Goal: Task Accomplishment & Management: Manage account settings

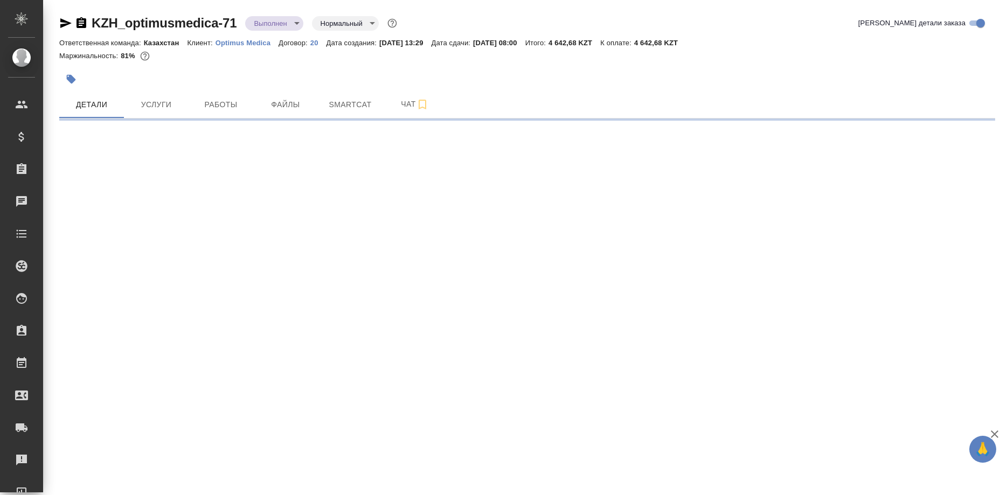
select select "RU"
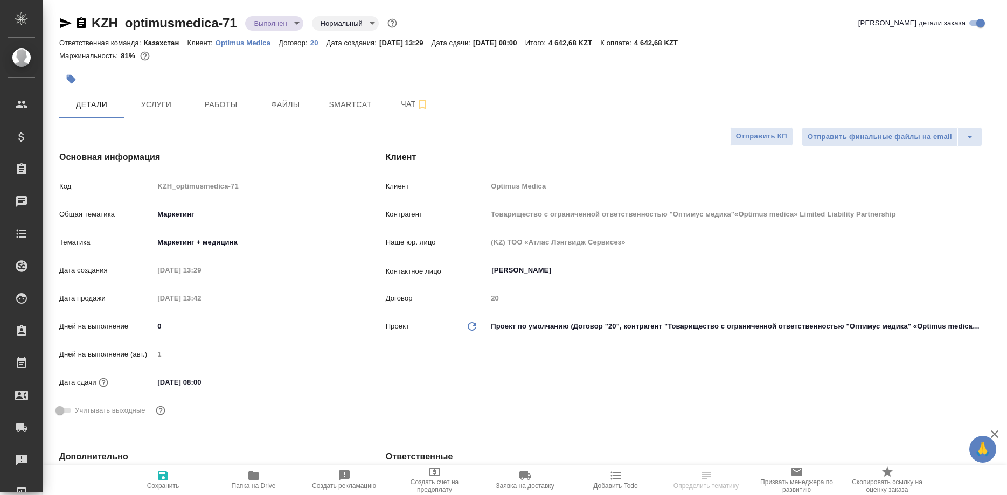
click at [868, 362] on div "Клиент Клиент Optimus Medica Контрагент Товарищество с ограниченной ответственн…" at bounding box center [690, 289] width 652 height 321
click at [350, 110] on span "Smartcat" at bounding box center [350, 104] width 52 height 13
type input "Товарищество с ограниченной ответственностью "Оптимус медика"«Optimus medica» L…"
type textarea "x"
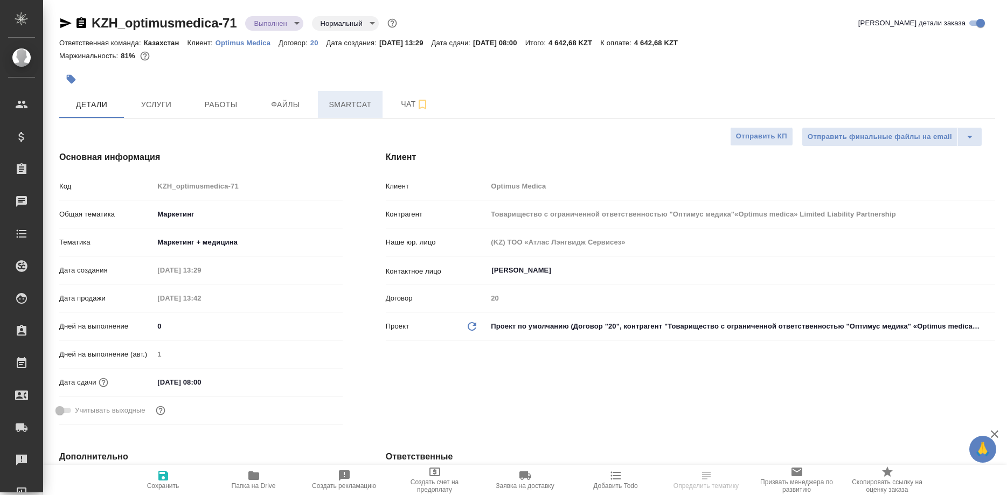
type textarea "x"
type input "[PERSON_NAME]"
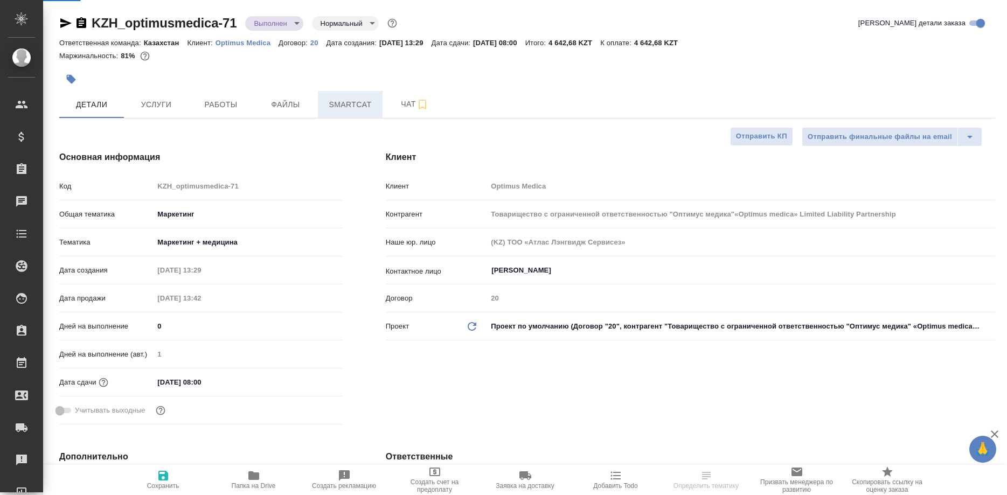
type input "Журавлев Денис"
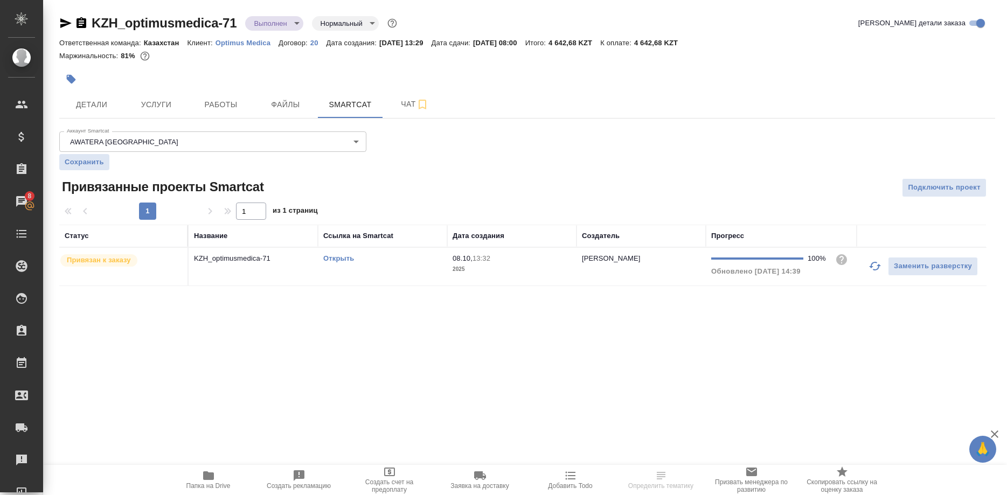
click at [336, 261] on link "Открыть" at bounding box center [338, 258] width 31 height 8
click at [339, 256] on link "Открыть" at bounding box center [338, 258] width 31 height 8
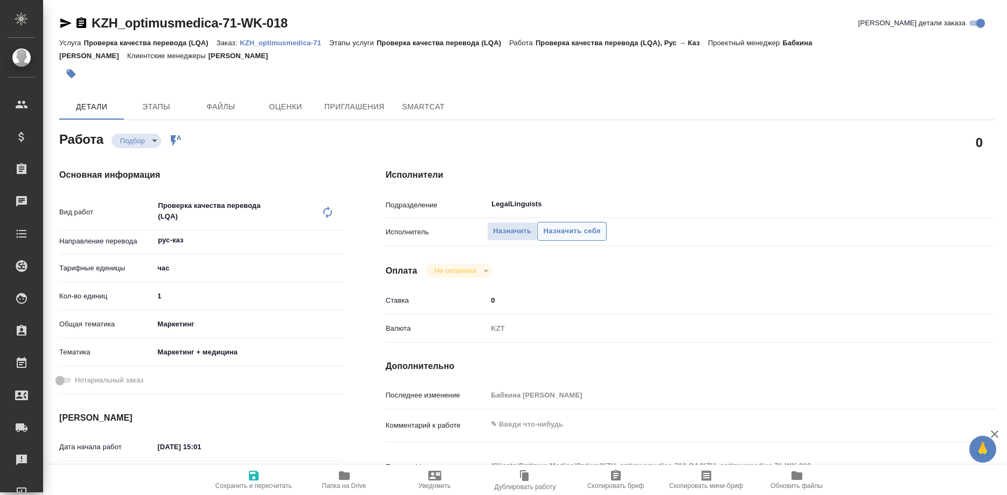
type textarea "x"
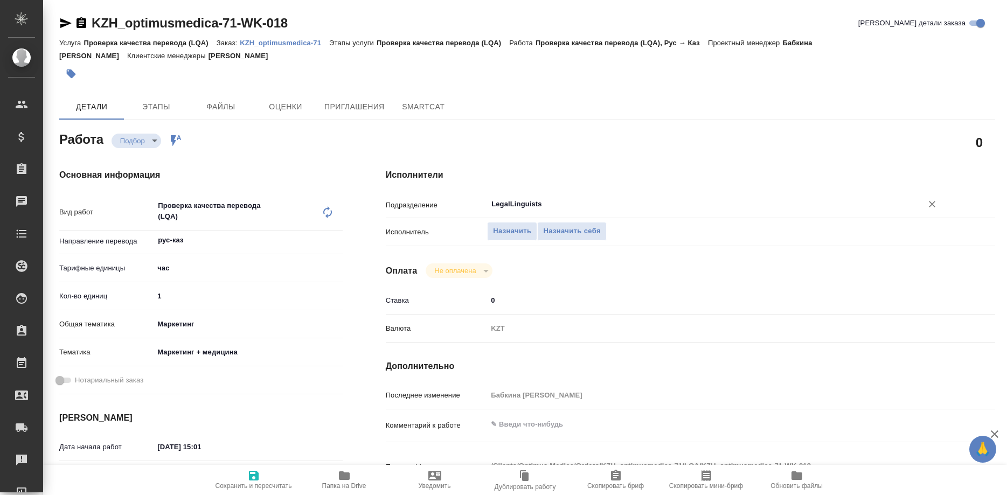
type textarea "x"
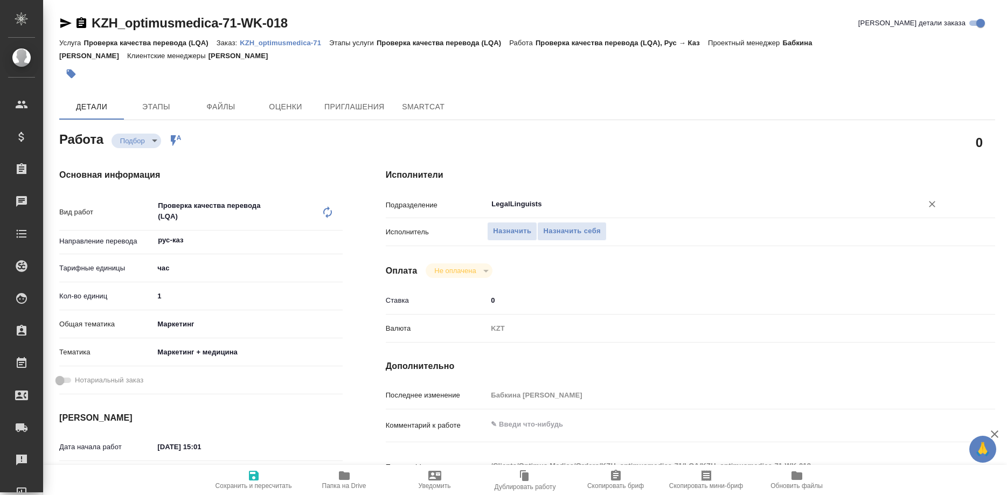
click at [551, 198] on input "LegalLinguists" at bounding box center [697, 204] width 414 height 13
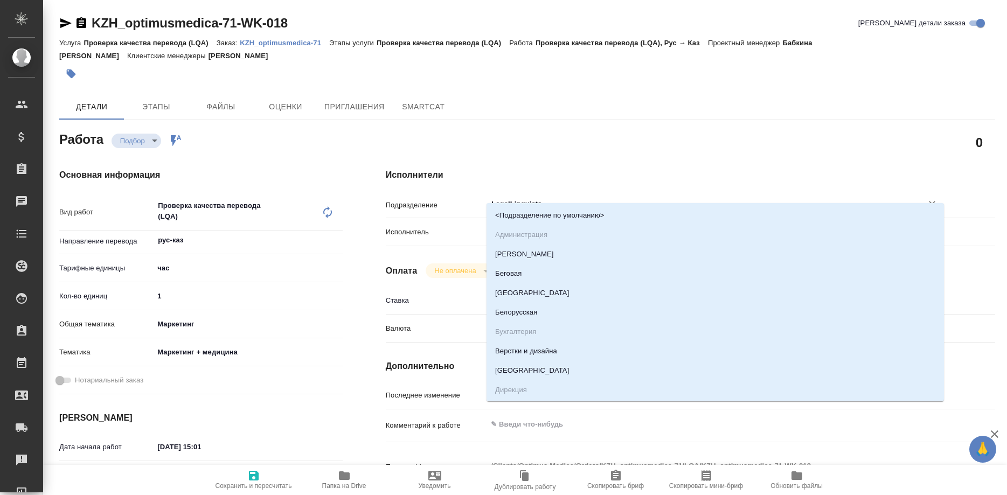
click at [559, 198] on input "LegalLinguists" at bounding box center [697, 204] width 414 height 13
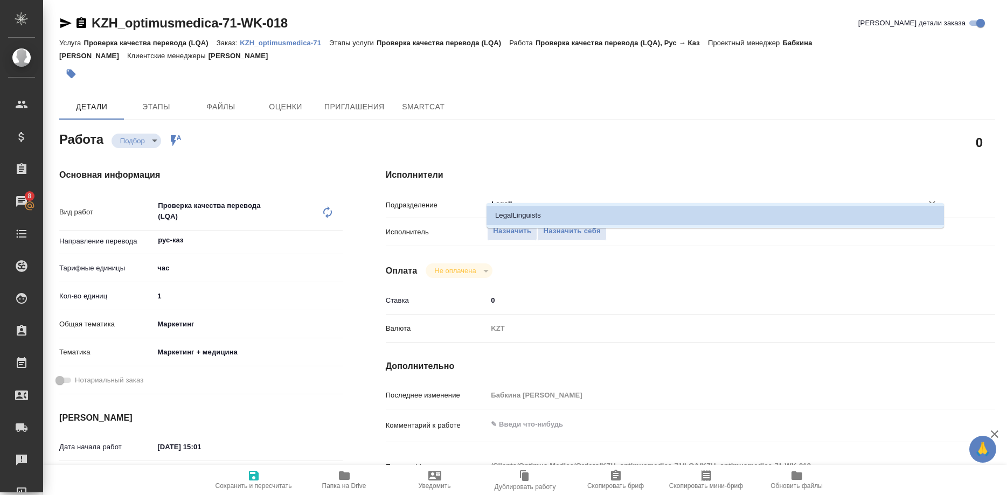
type input "Legal"
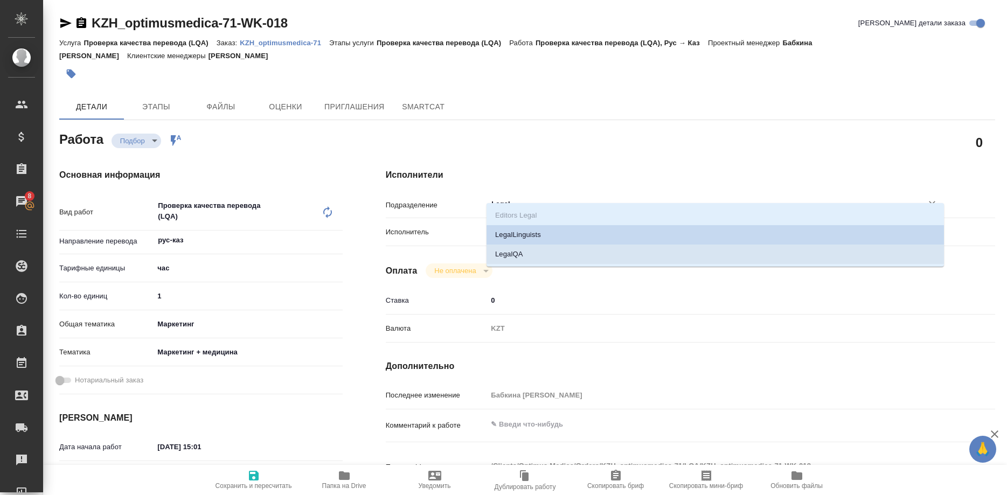
click at [525, 251] on li "LegalQA" at bounding box center [714, 254] width 457 height 19
type textarea "x"
type input "LegalQA"
type textarea "x"
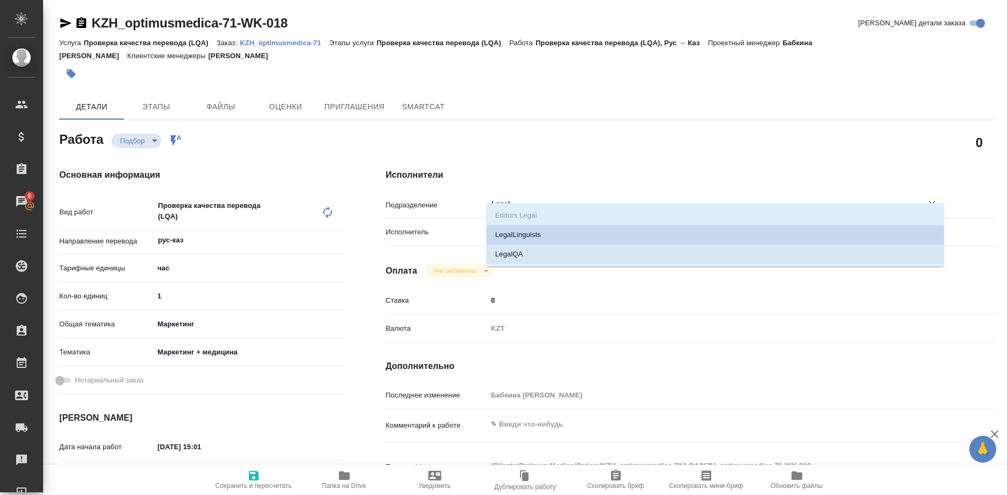
type textarea "x"
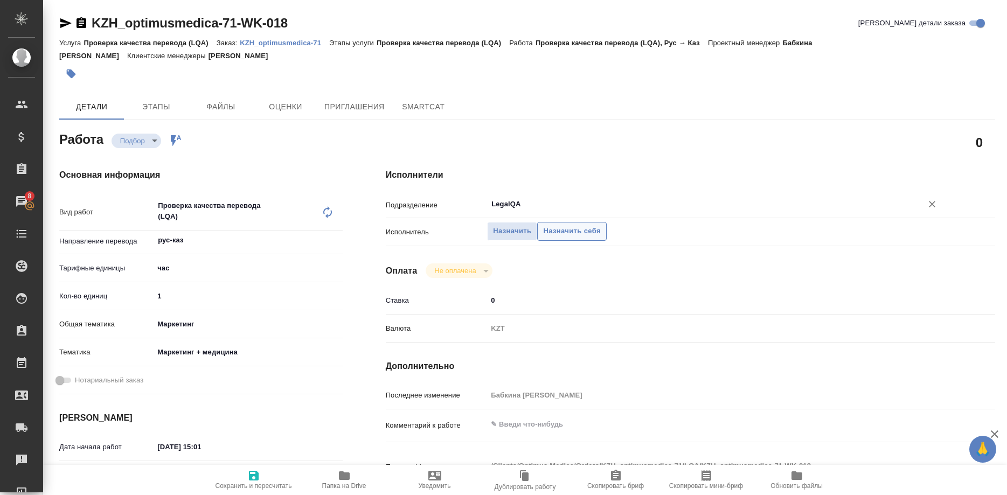
type input "LegalQA"
click at [566, 225] on span "Назначить себя" at bounding box center [571, 231] width 57 height 12
click at [302, 42] on p "KZH_optimusmedica-71" at bounding box center [284, 43] width 89 height 8
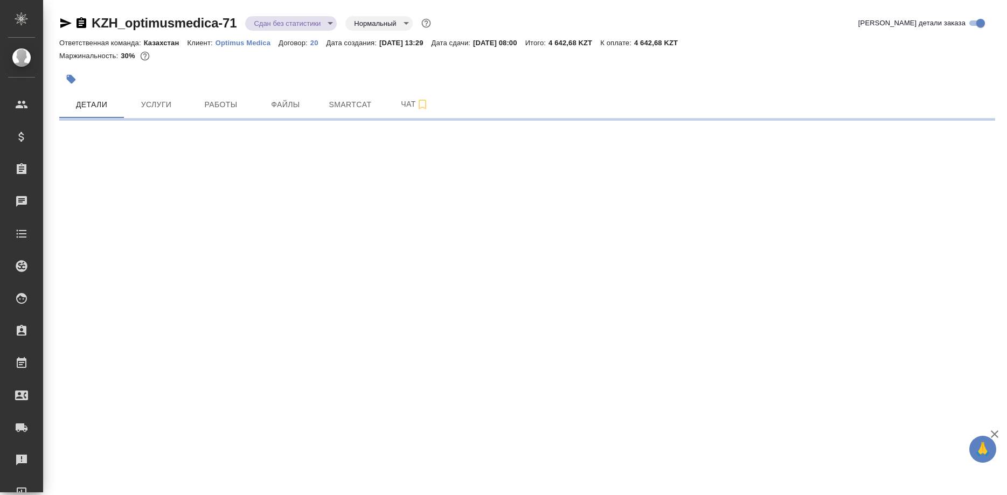
select select "RU"
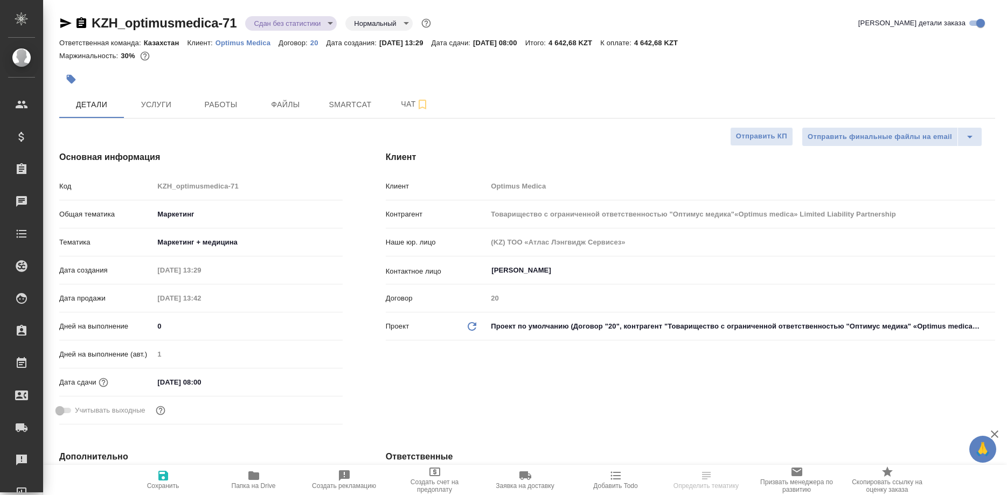
type textarea "x"
click at [208, 104] on span "Работы" at bounding box center [221, 104] width 52 height 13
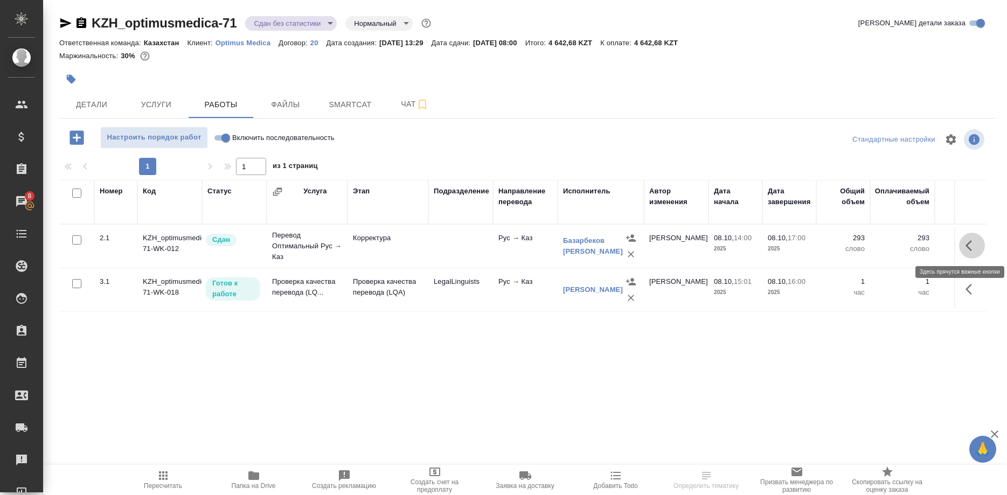
click at [964, 246] on button "button" at bounding box center [972, 246] width 26 height 26
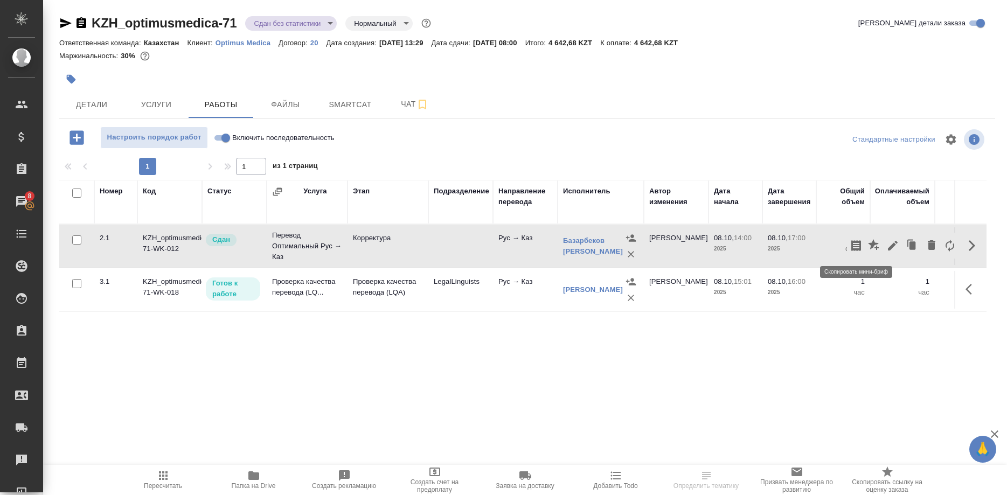
click at [859, 245] on icon "button" at bounding box center [856, 245] width 10 height 11
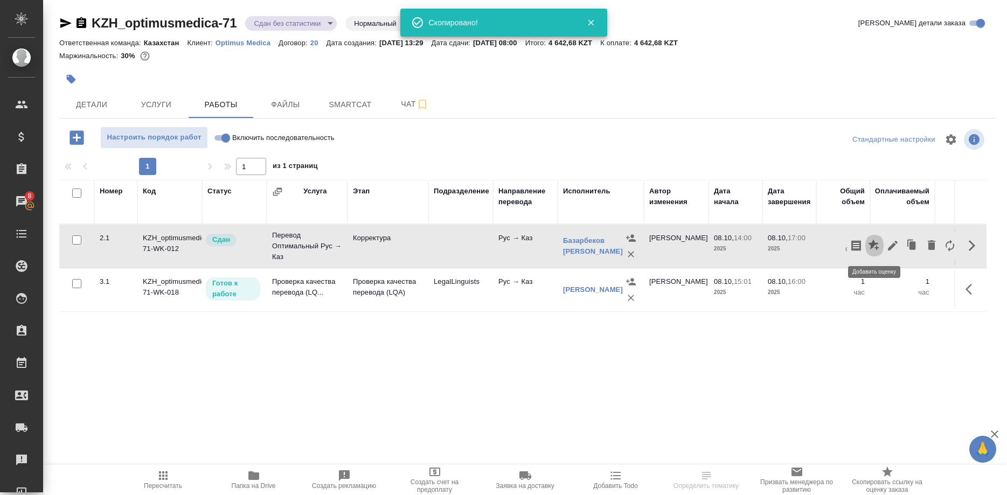
click at [867, 245] on button "button" at bounding box center [874, 246] width 18 height 26
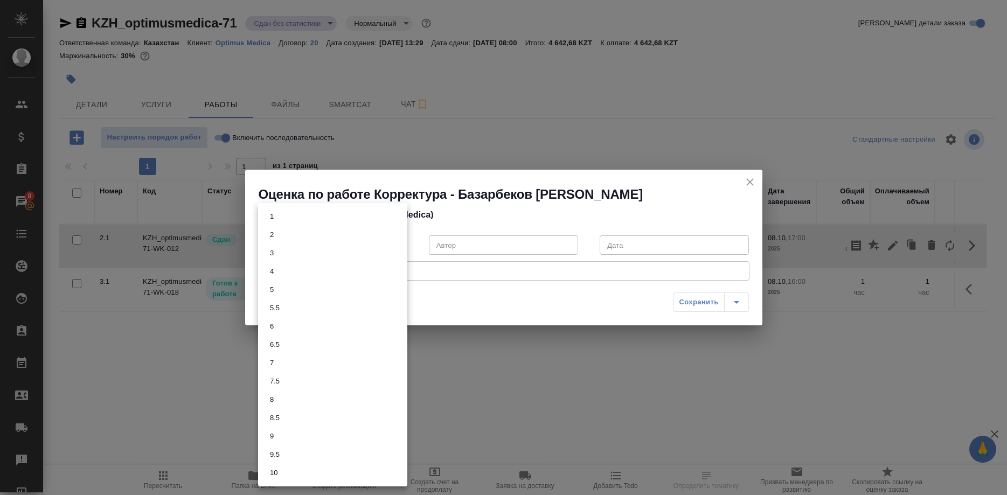
click at [388, 246] on body "🙏 .cls-1 fill:#fff; AWATERA Shirina Sabina Клиенты Спецификации Заказы 8 Чаты T…" at bounding box center [503, 247] width 1007 height 495
click at [286, 376] on li "7.5" at bounding box center [332, 381] width 149 height 18
type input "7.5"
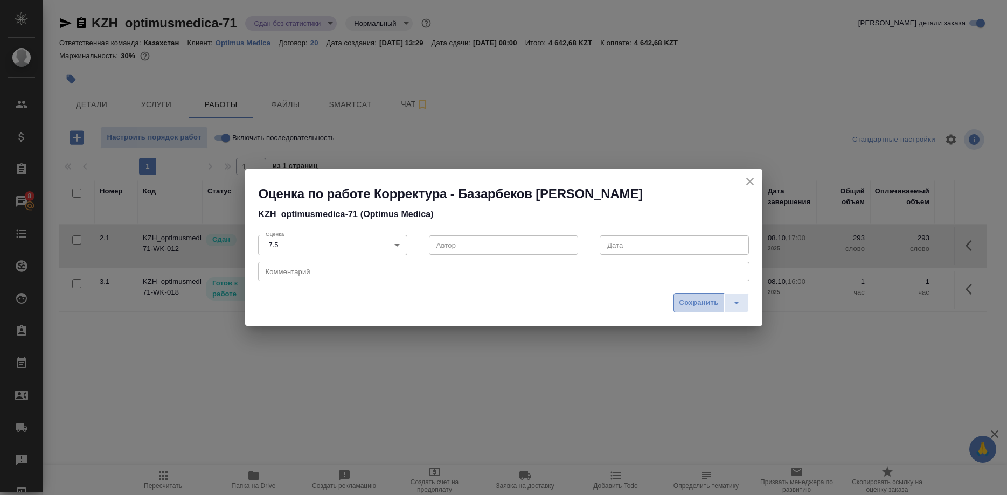
click at [690, 304] on span "Сохранить" at bounding box center [698, 303] width 39 height 12
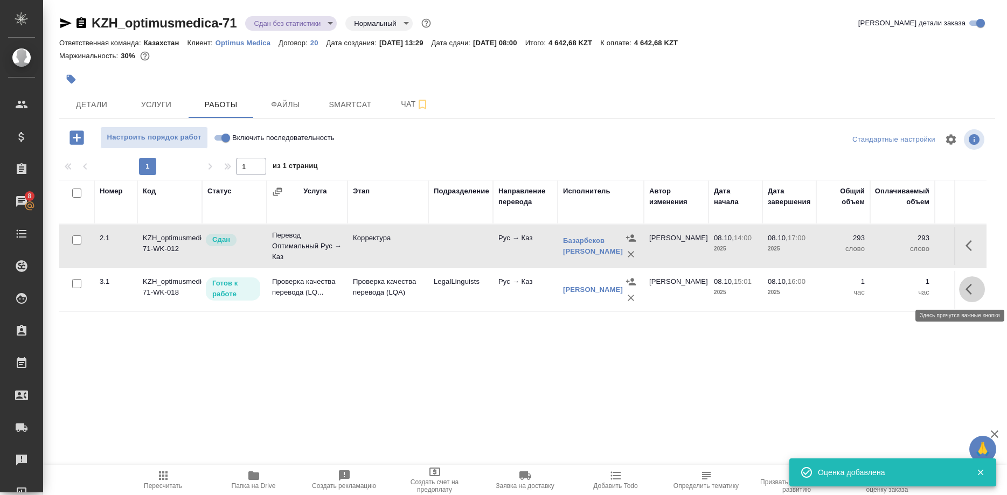
click at [965, 291] on button "button" at bounding box center [972, 289] width 26 height 26
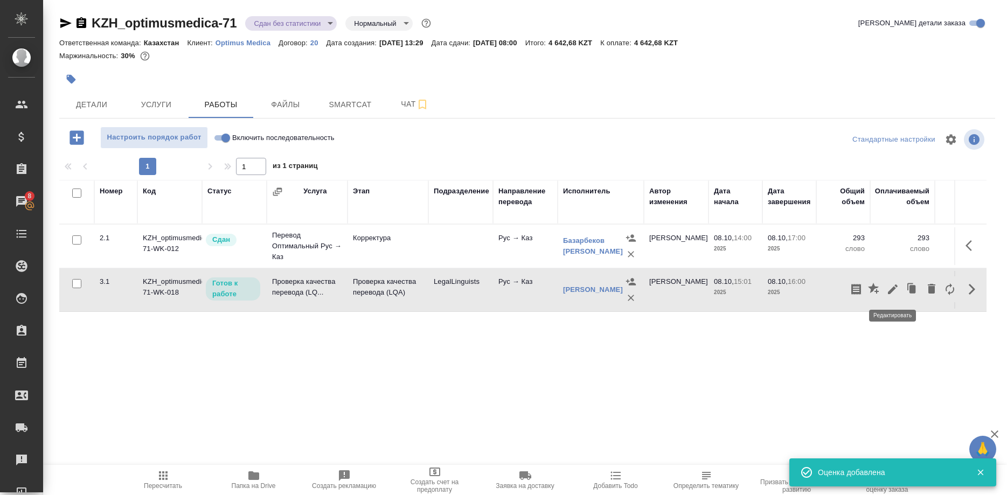
click at [885, 292] on button "button" at bounding box center [892, 289] width 18 height 26
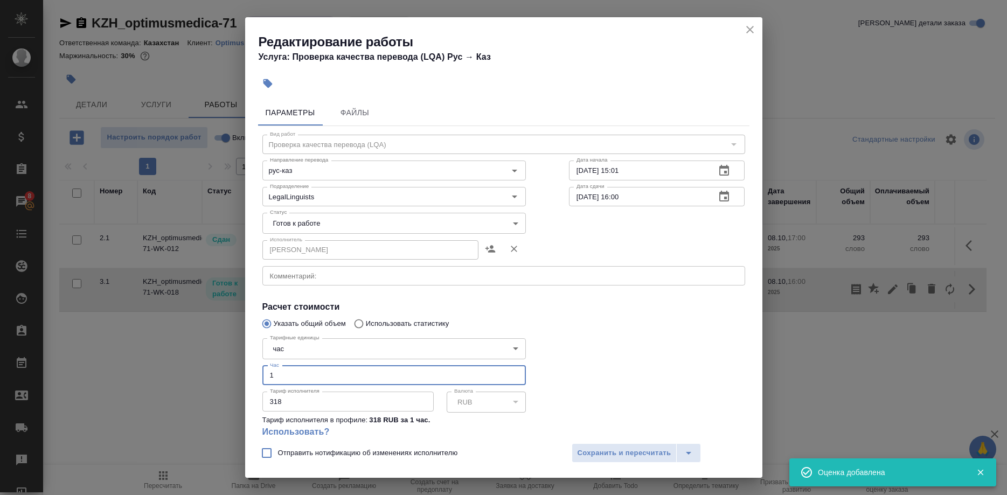
drag, startPoint x: 269, startPoint y: 364, endPoint x: 246, endPoint y: 365, distance: 22.6
click at [262, 366] on input "1" at bounding box center [393, 375] width 263 height 19
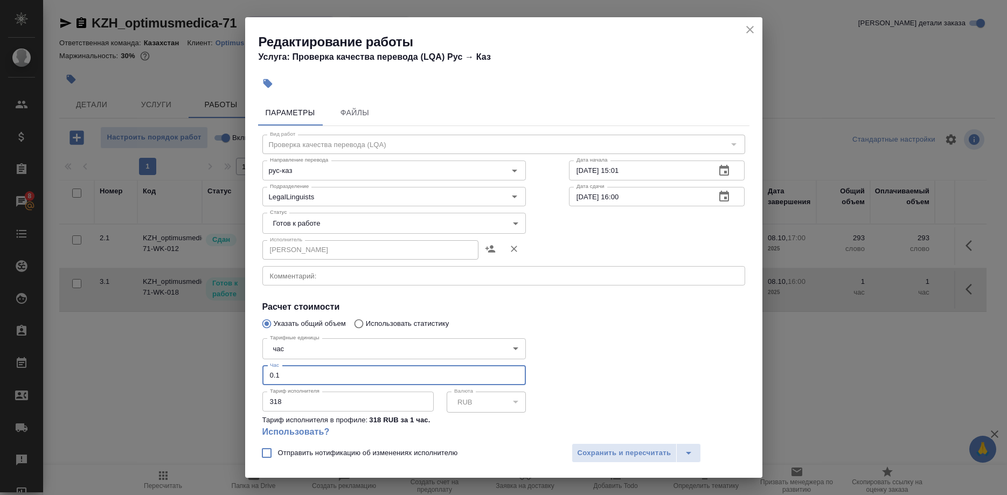
type input "0.1"
click at [329, 221] on body "🙏 .cls-1 fill:#fff; AWATERA Shirina Sabina Клиенты Спецификации Заказы 8 Чаты T…" at bounding box center [503, 247] width 1007 height 495
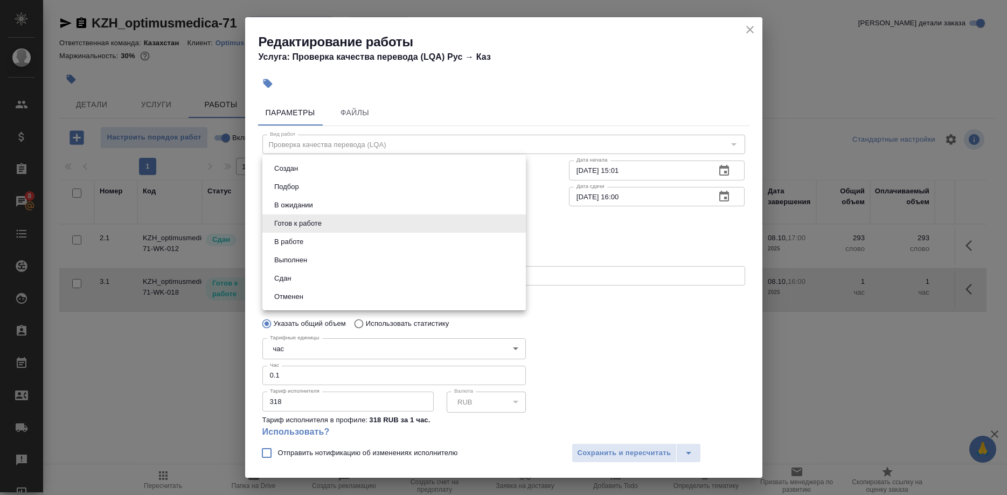
click at [309, 271] on li "Сдан" at bounding box center [393, 278] width 263 height 18
type input "closed"
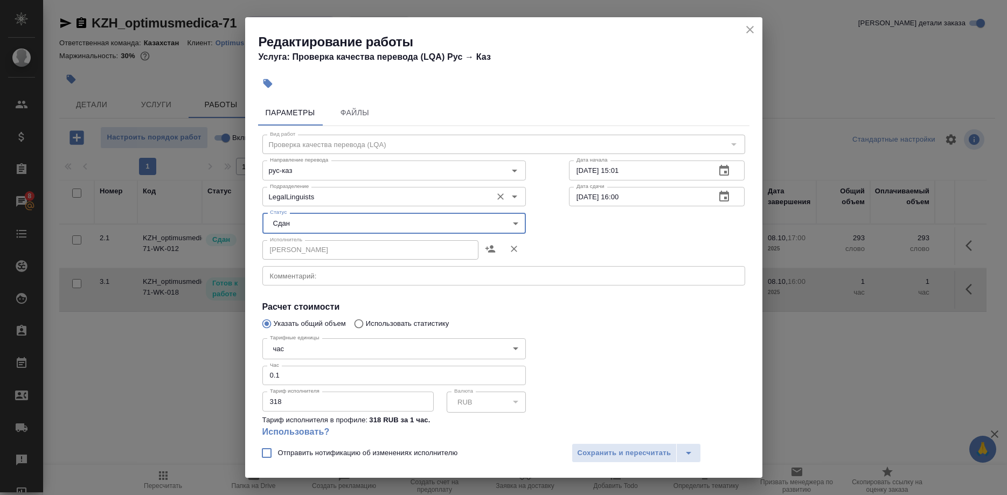
click at [334, 194] on input "LegalLinguists" at bounding box center [376, 196] width 221 height 13
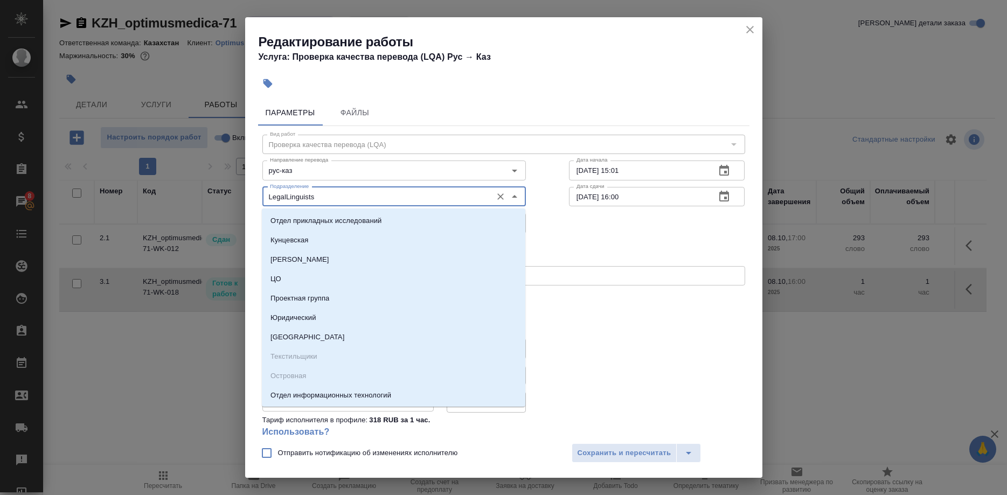
click at [340, 194] on input "LegalLinguists" at bounding box center [376, 196] width 221 height 13
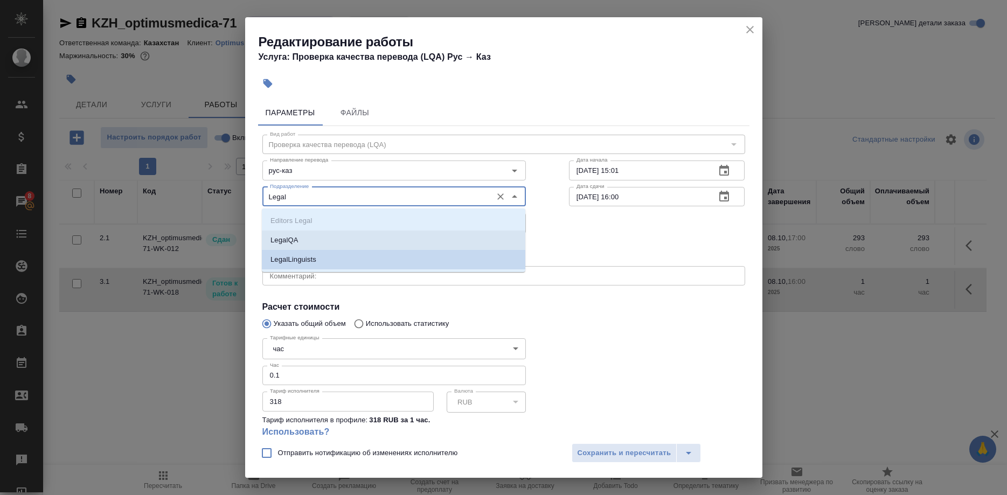
click at [297, 240] on p "LegalQA" at bounding box center [283, 240] width 27 height 11
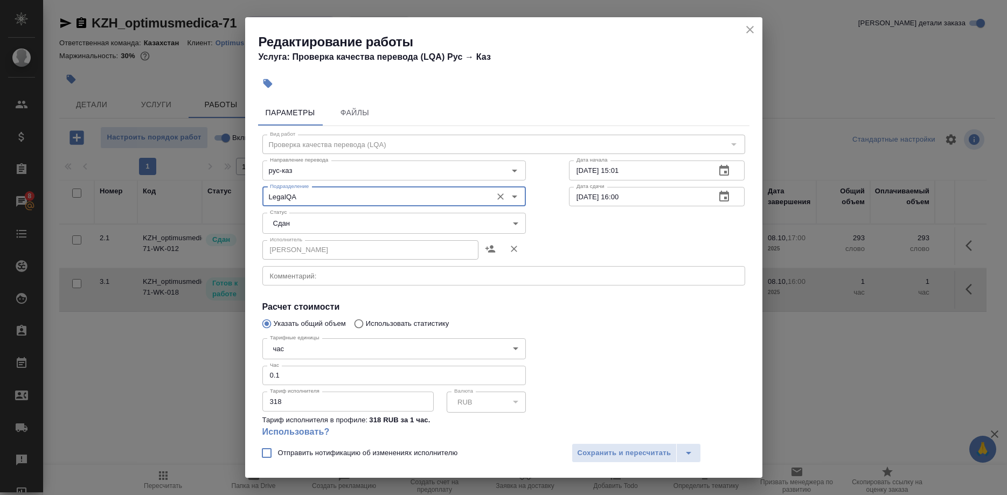
type input "LegalQA"
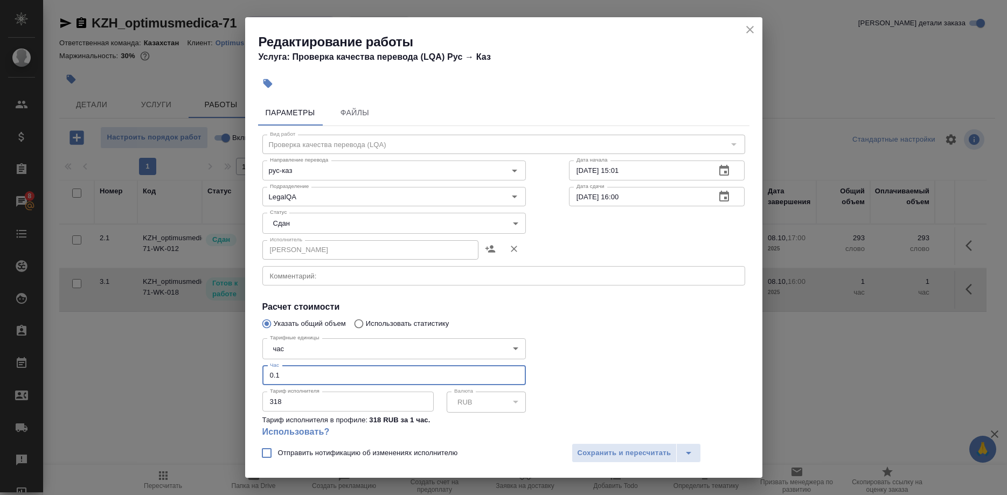
click at [290, 366] on input "0.1" at bounding box center [393, 375] width 263 height 19
type input "0.17"
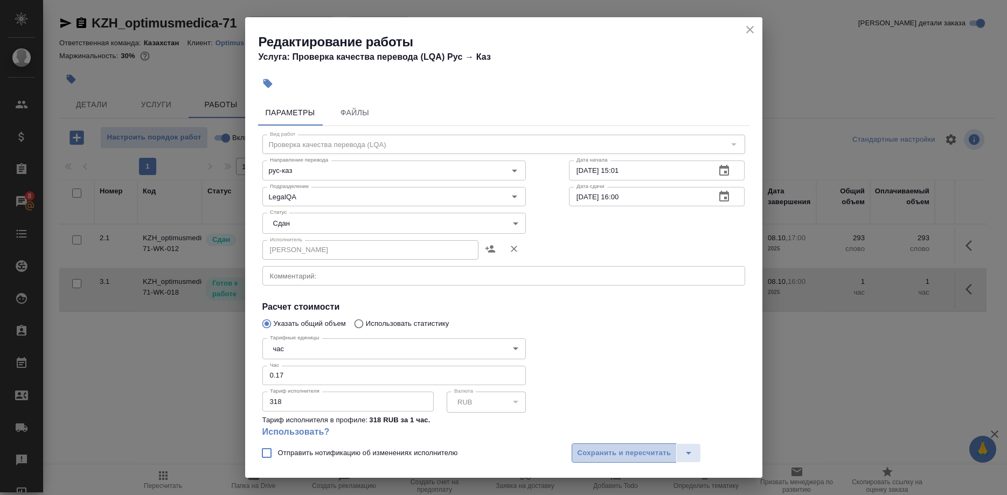
click at [585, 447] on span "Сохранить и пересчитать" at bounding box center [624, 453] width 94 height 12
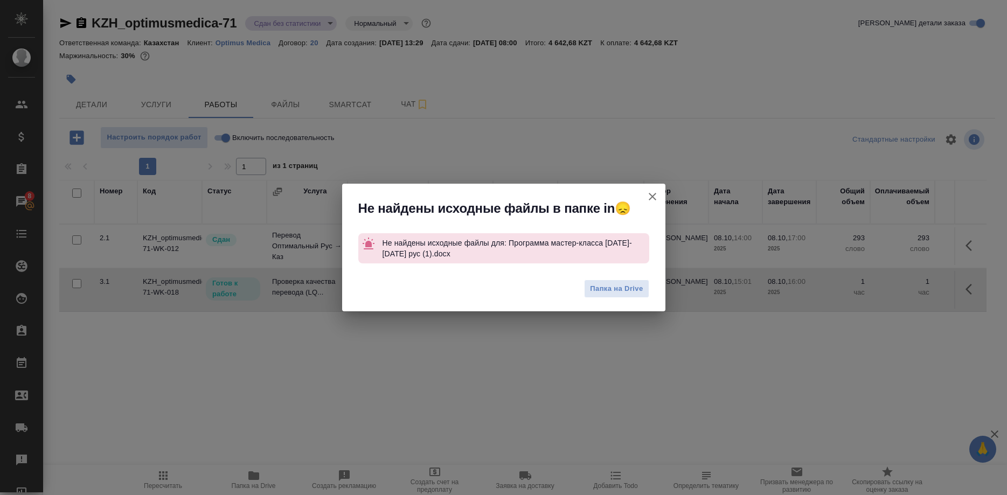
click at [642, 195] on button "Группировать работы по услугам" at bounding box center [652, 197] width 26 height 26
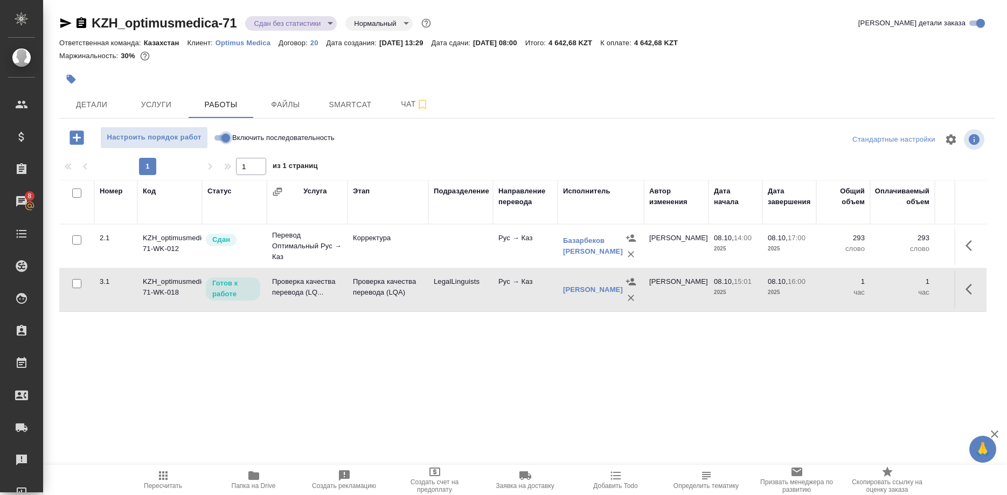
click at [220, 137] on input "Включить последовательность" at bounding box center [225, 137] width 39 height 13
checkbox input "true"
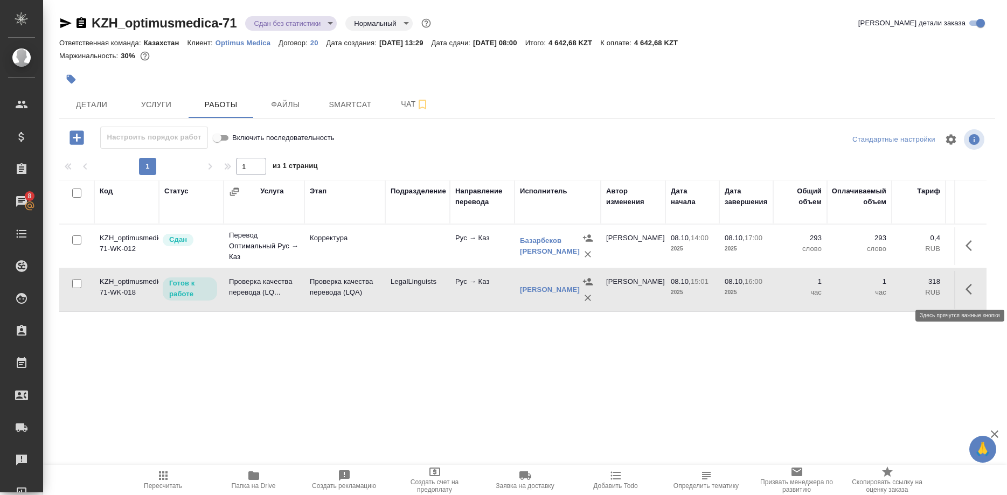
click at [964, 291] on button "button" at bounding box center [972, 289] width 26 height 26
click at [892, 293] on icon "button" at bounding box center [892, 289] width 13 height 13
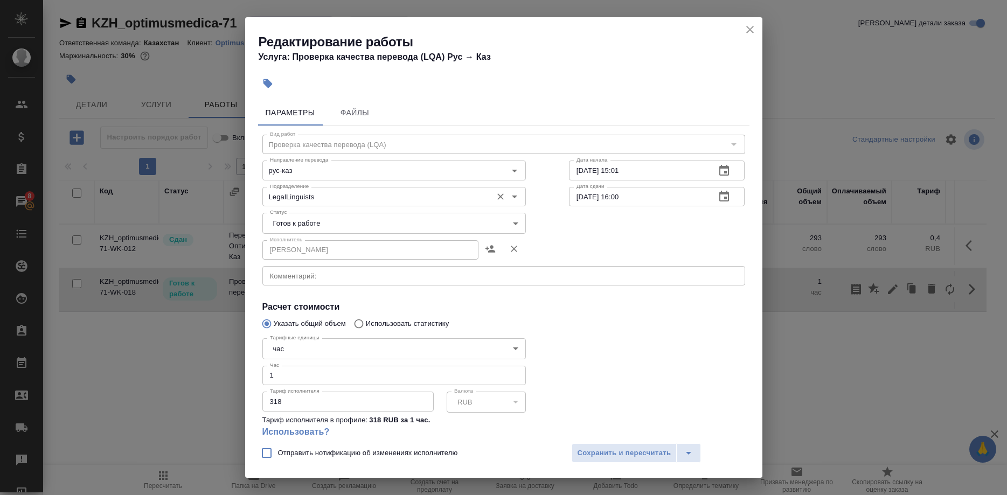
click at [359, 195] on input "LegalLinguists" at bounding box center [376, 196] width 221 height 13
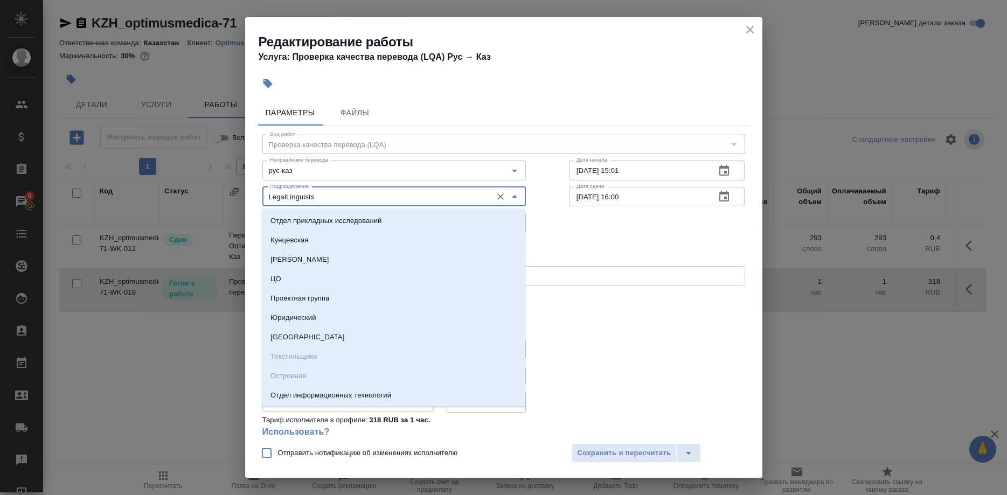
click at [382, 191] on input "LegalLinguists" at bounding box center [376, 196] width 221 height 13
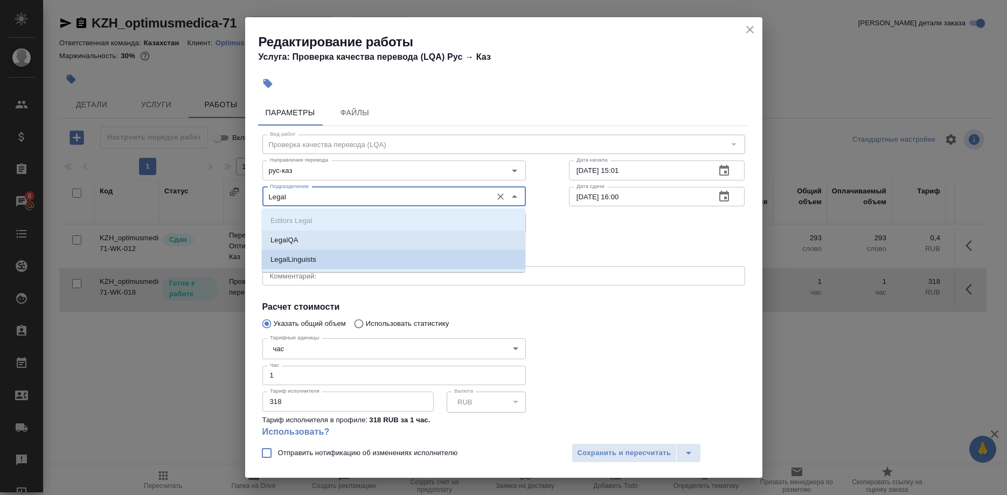
click at [307, 233] on li "LegalQA" at bounding box center [393, 240] width 263 height 19
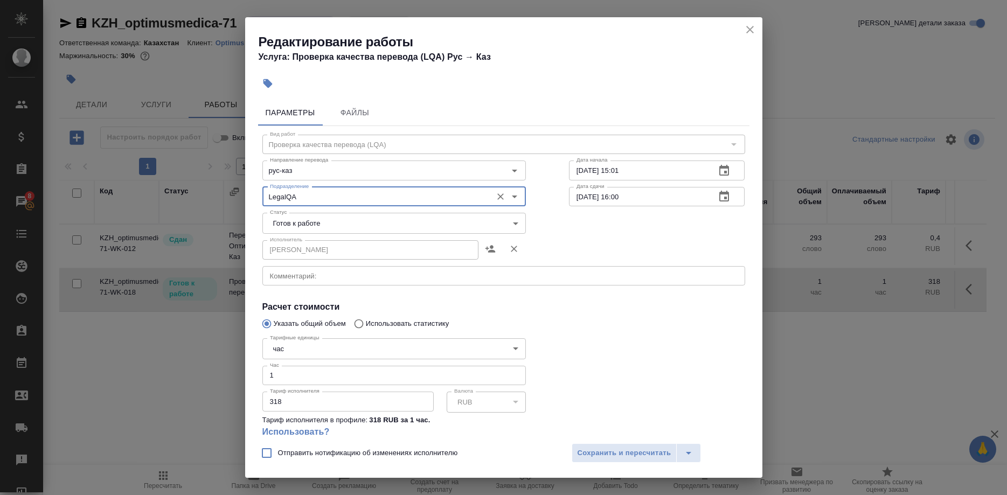
type input "LegalQA"
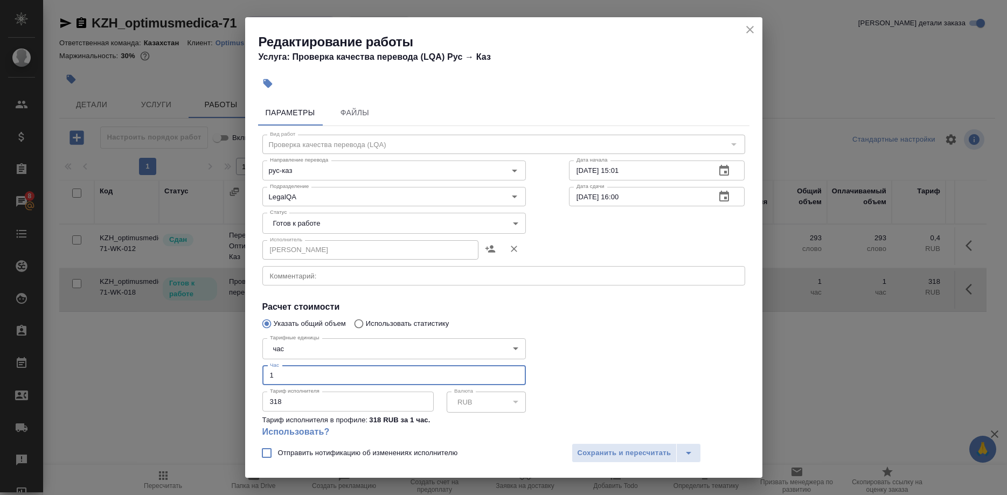
drag, startPoint x: 292, startPoint y: 364, endPoint x: 222, endPoint y: 360, distance: 70.1
click at [262, 366] on input "1" at bounding box center [393, 375] width 263 height 19
type input "0.17"
click at [581, 450] on span "Сохранить и пересчитать" at bounding box center [624, 453] width 94 height 12
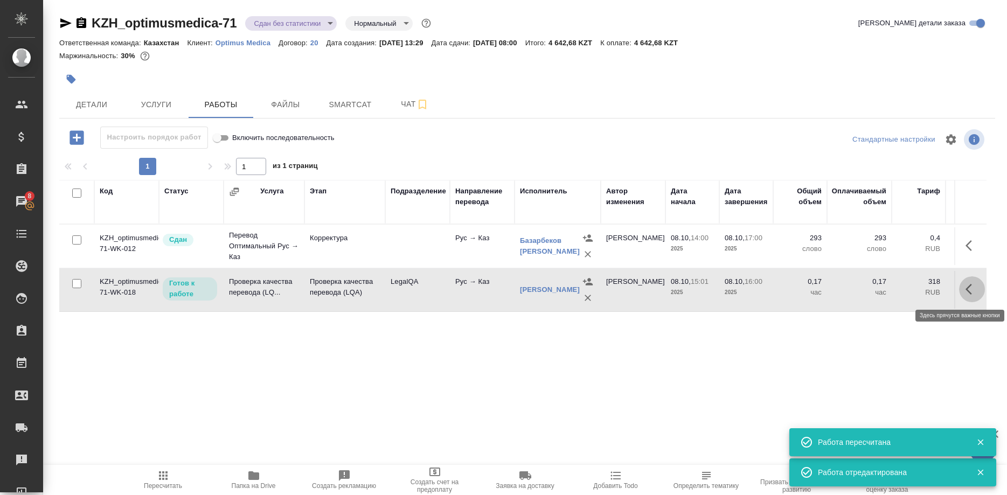
click at [967, 285] on icon "button" at bounding box center [971, 289] width 13 height 13
click at [890, 284] on icon "button" at bounding box center [892, 289] width 13 height 13
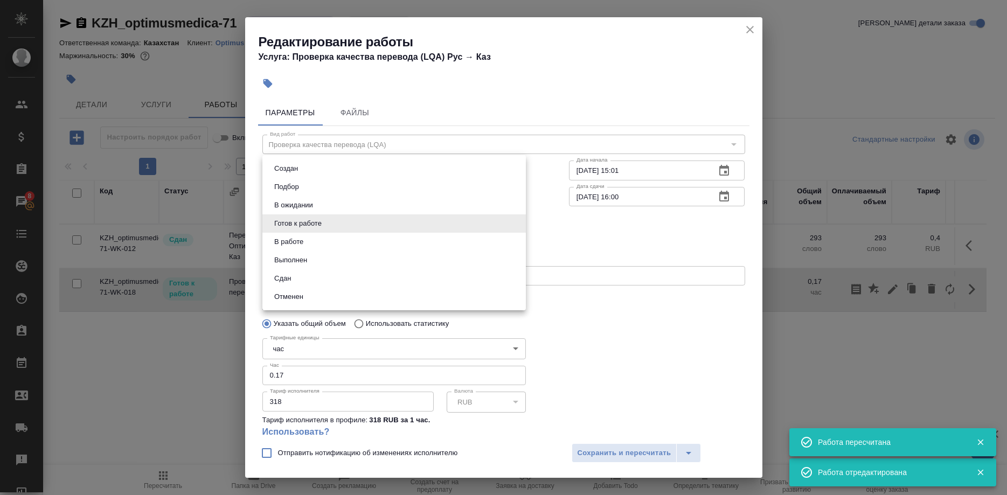
click at [345, 215] on body "🙏 .cls-1 fill:#fff; AWATERA Shirina Sabina Клиенты Спецификации Заказы 8 Чаты T…" at bounding box center [503, 247] width 1007 height 495
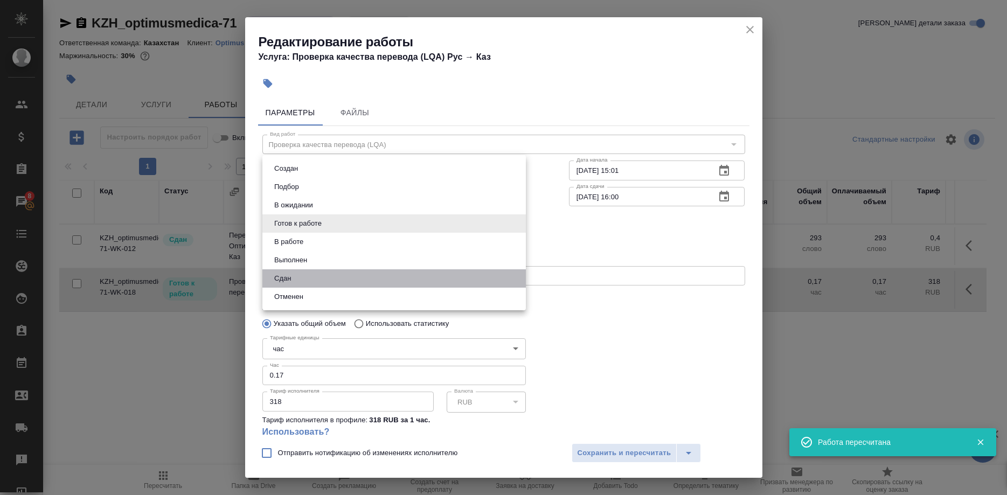
click at [297, 276] on li "Сдан" at bounding box center [393, 278] width 263 height 18
type input "closed"
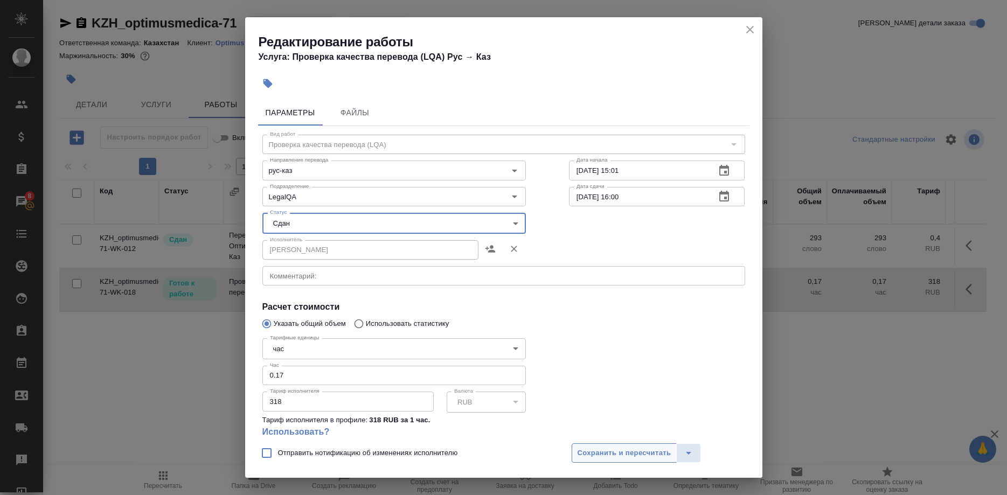
click at [590, 451] on span "Сохранить и пересчитать" at bounding box center [624, 453] width 94 height 12
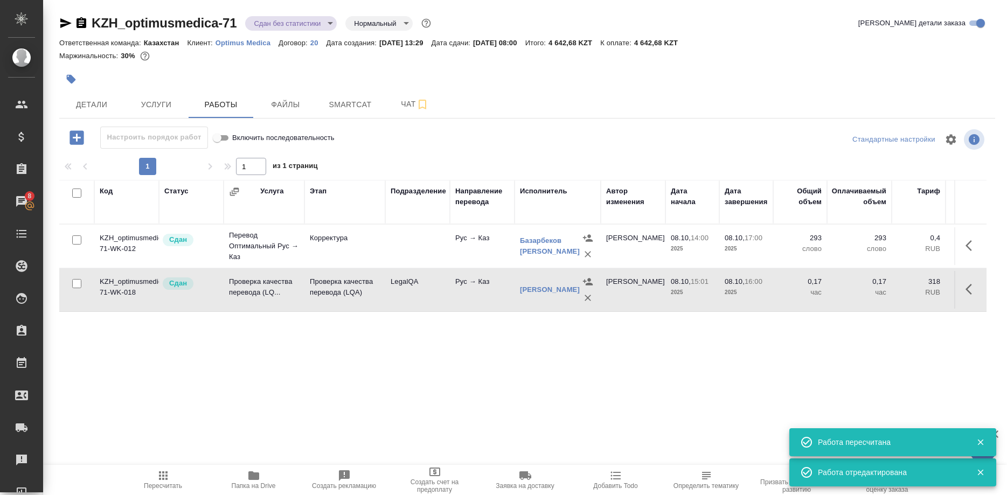
click at [165, 474] on icon "button" at bounding box center [163, 475] width 13 height 13
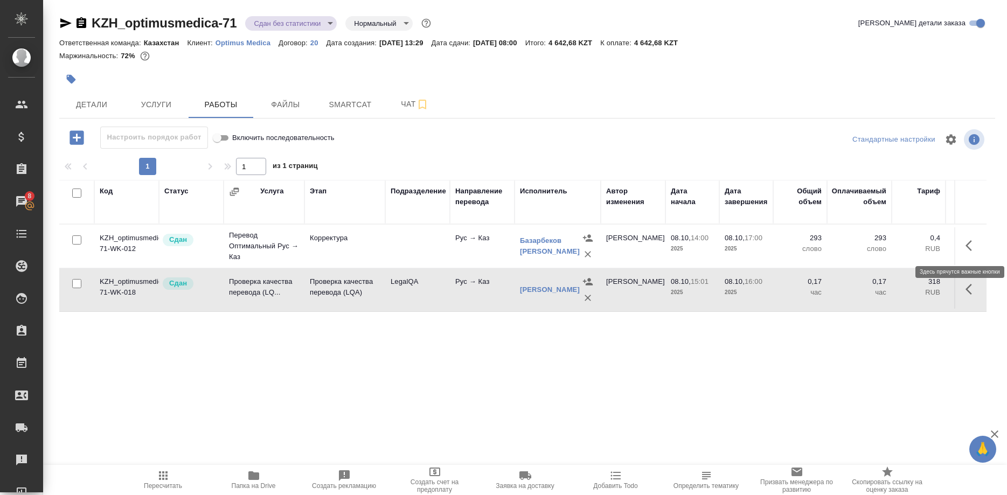
click at [962, 245] on button "button" at bounding box center [972, 246] width 26 height 26
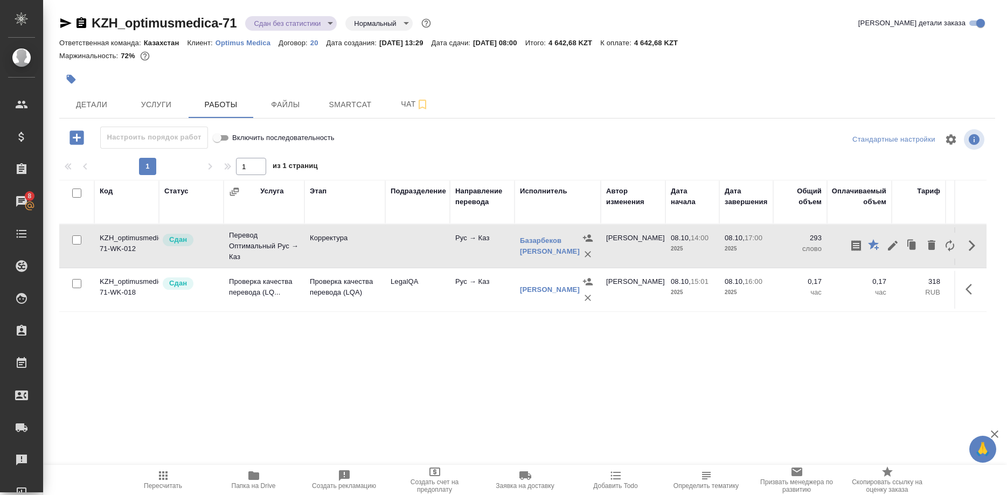
click at [802, 354] on div "Код Статус Услуга Этап Подразделение Направление перевода Исполнитель Автор изм…" at bounding box center [522, 301] width 927 height 242
click at [930, 396] on div "Код Статус Услуга Этап Подразделение Направление перевода Исполнитель Автор изм…" at bounding box center [522, 301] width 927 height 242
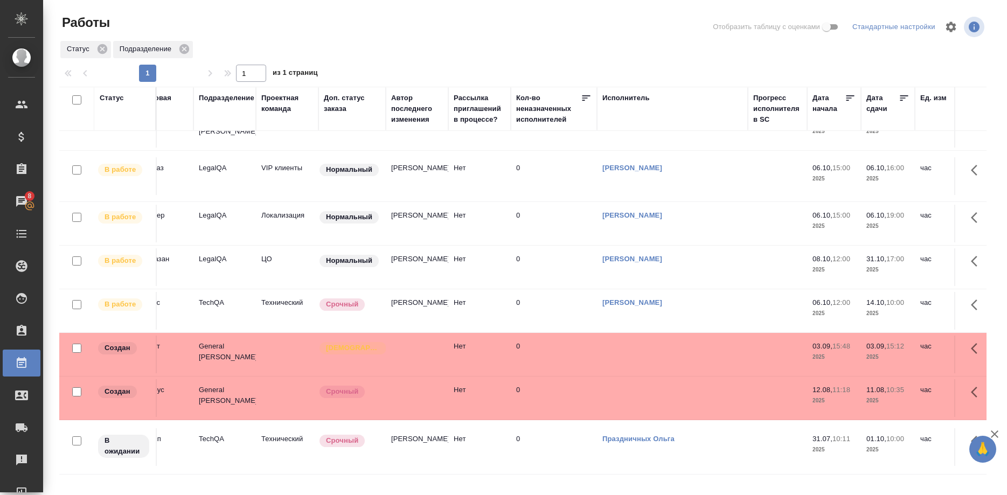
scroll to position [217, 0]
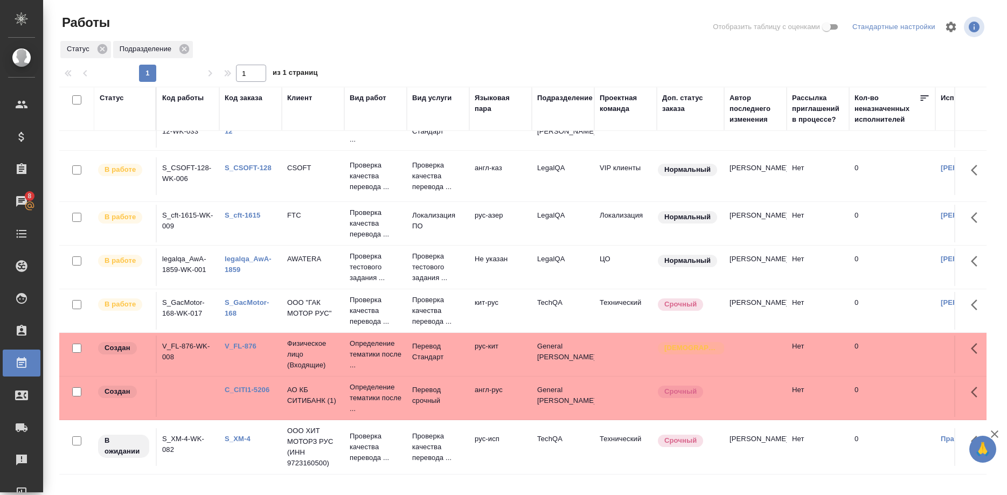
click at [252, 387] on link "C_CITI1-5206" at bounding box center [247, 390] width 45 height 8
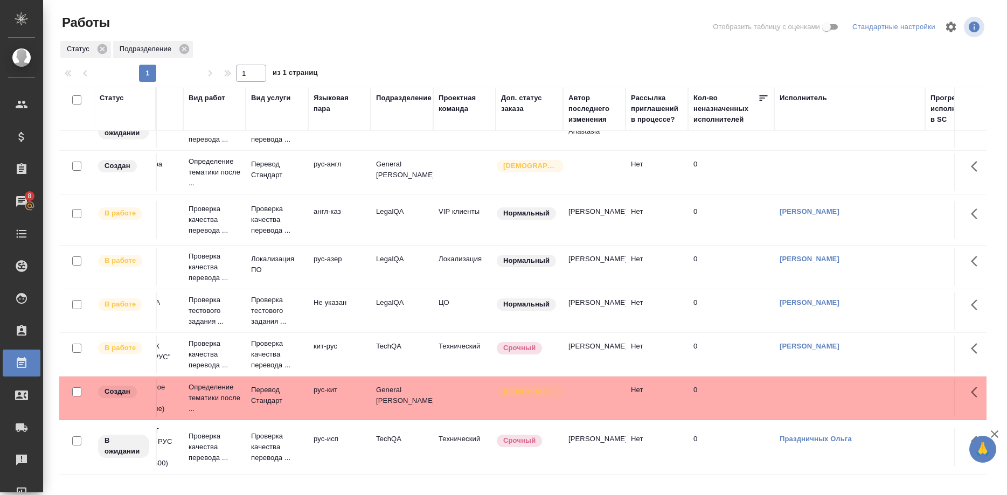
scroll to position [173, 0]
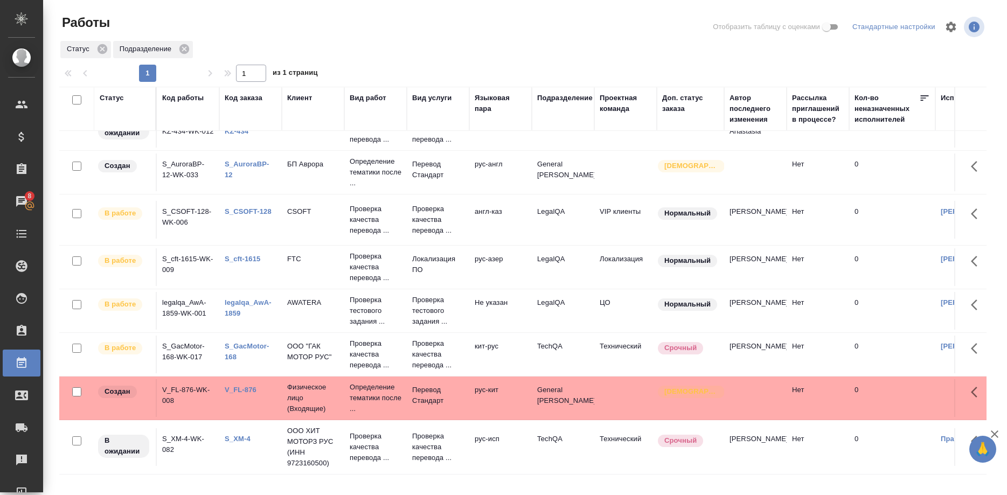
click at [238, 387] on link "V_FL-876" at bounding box center [241, 390] width 32 height 8
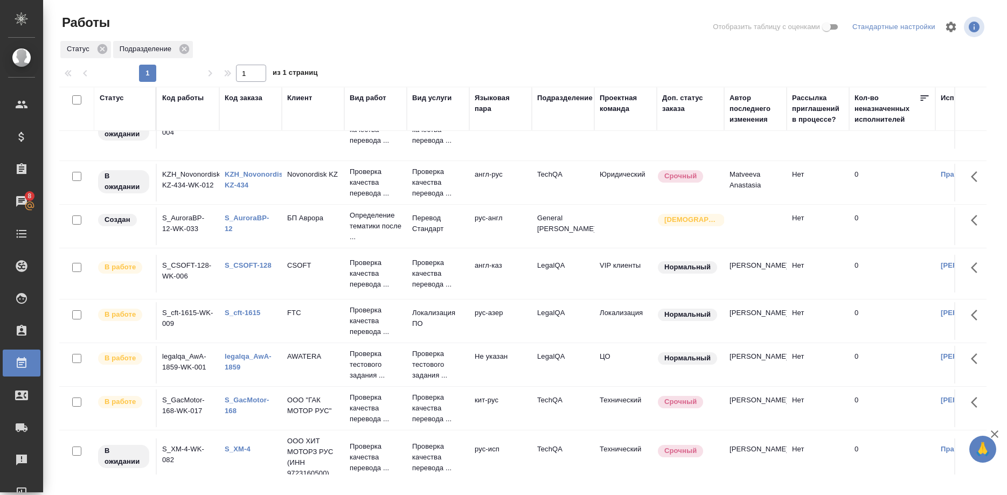
scroll to position [130, 0]
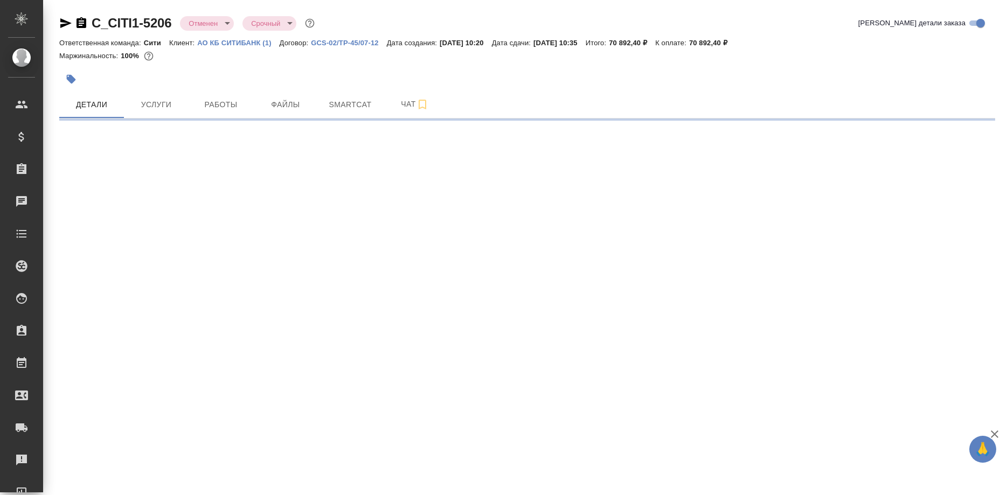
select select "RU"
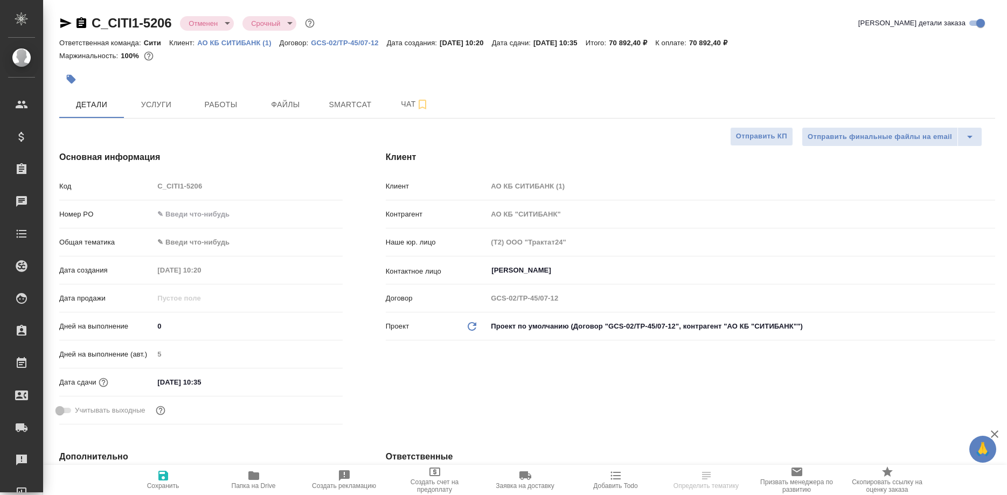
type textarea "x"
click at [223, 100] on span "Работы" at bounding box center [221, 104] width 52 height 13
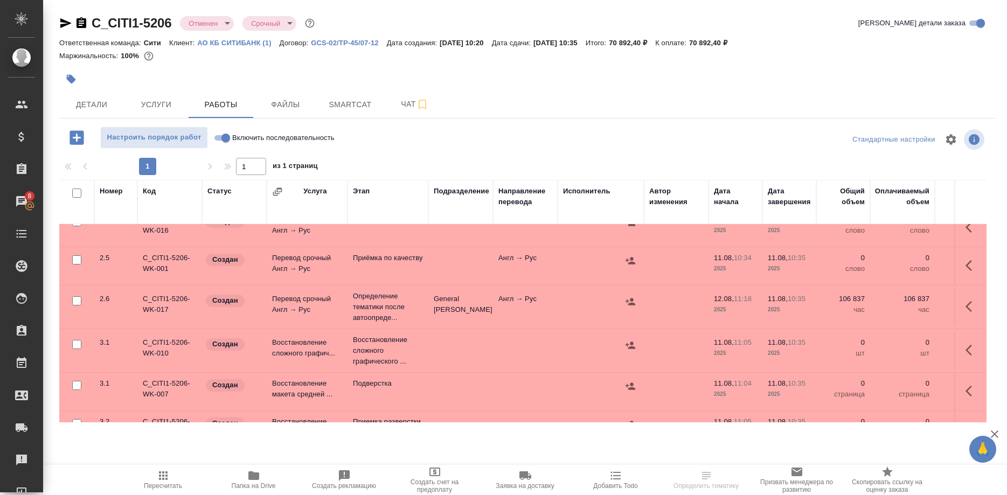
scroll to position [659, 0]
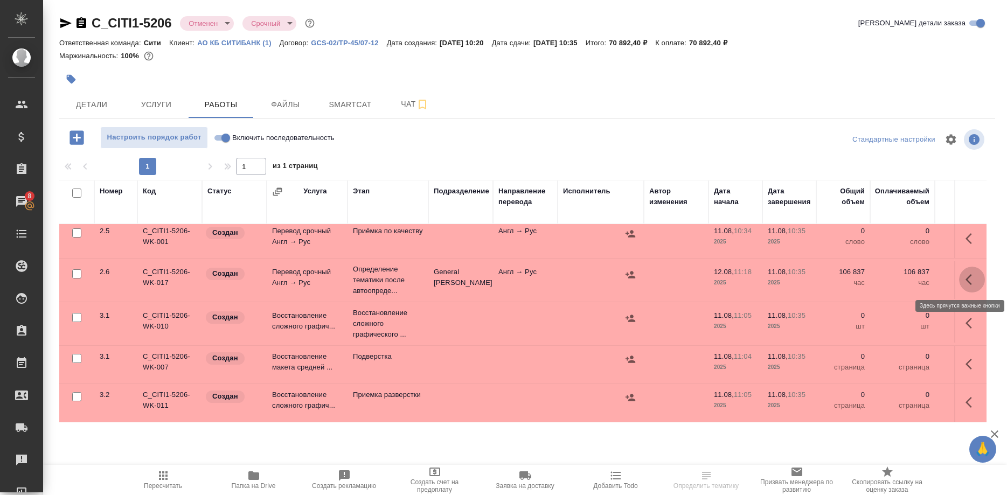
click at [967, 278] on icon "button" at bounding box center [968, 279] width 6 height 11
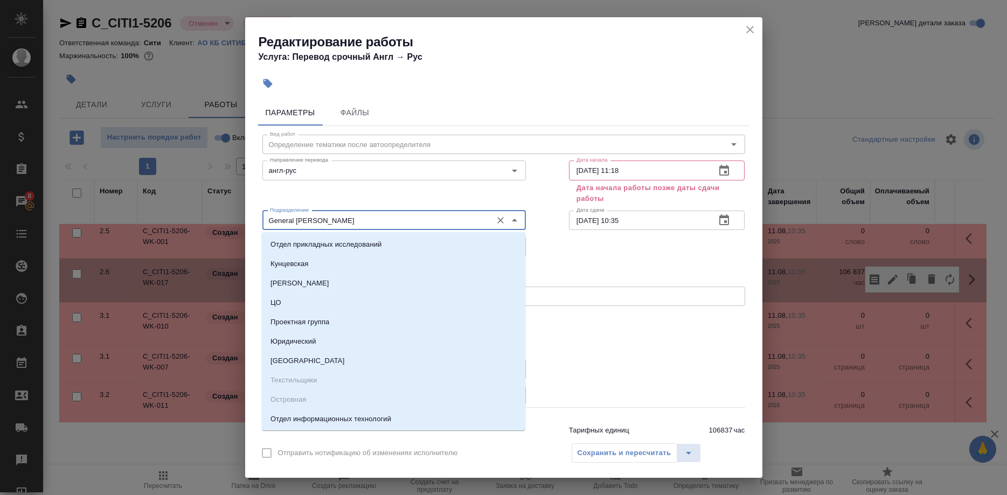
drag, startPoint x: 366, startPoint y: 217, endPoint x: 214, endPoint y: 217, distance: 151.9
click at [266, 217] on input "General [PERSON_NAME]" at bounding box center [376, 220] width 221 height 13
click at [611, 271] on div "Выбрать исполнителя Назначить себя" at bounding box center [504, 271] width 526 height 66
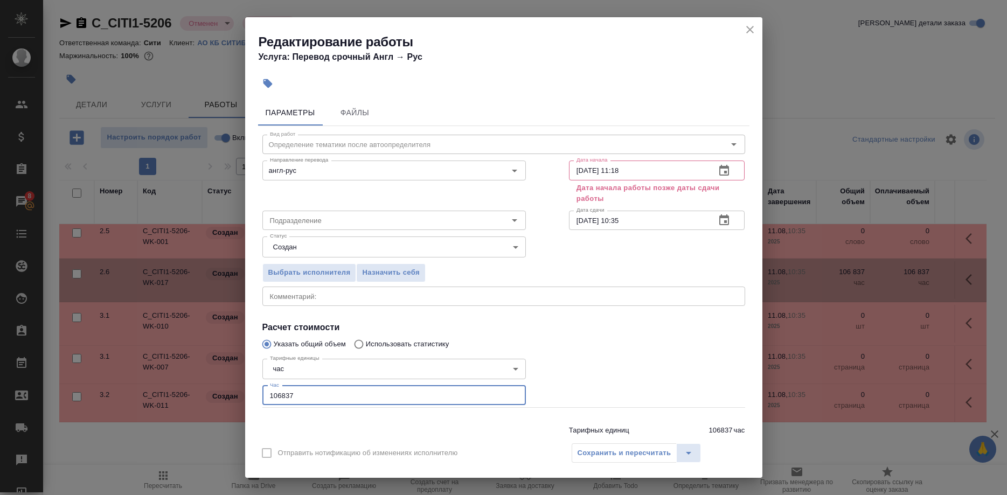
drag, startPoint x: 318, startPoint y: 381, endPoint x: 185, endPoint y: 378, distance: 132.5
click at [262, 386] on input "106837" at bounding box center [393, 395] width 263 height 19
type input "0"
click at [640, 452] on div "Сохранить и пересчитать" at bounding box center [636, 452] width 130 height 19
click at [630, 450] on div "Сохранить и пересчитать" at bounding box center [636, 452] width 130 height 19
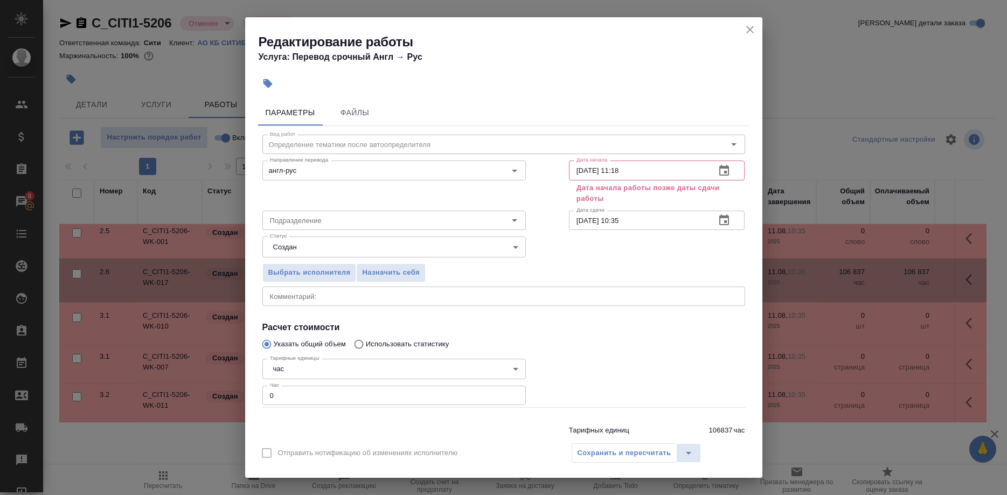
click at [620, 450] on div "Сохранить и пересчитать" at bounding box center [636, 452] width 130 height 19
click at [657, 167] on input "12.08.2025 11:18" at bounding box center [638, 169] width 138 height 19
click at [716, 170] on button "button" at bounding box center [724, 171] width 26 height 26
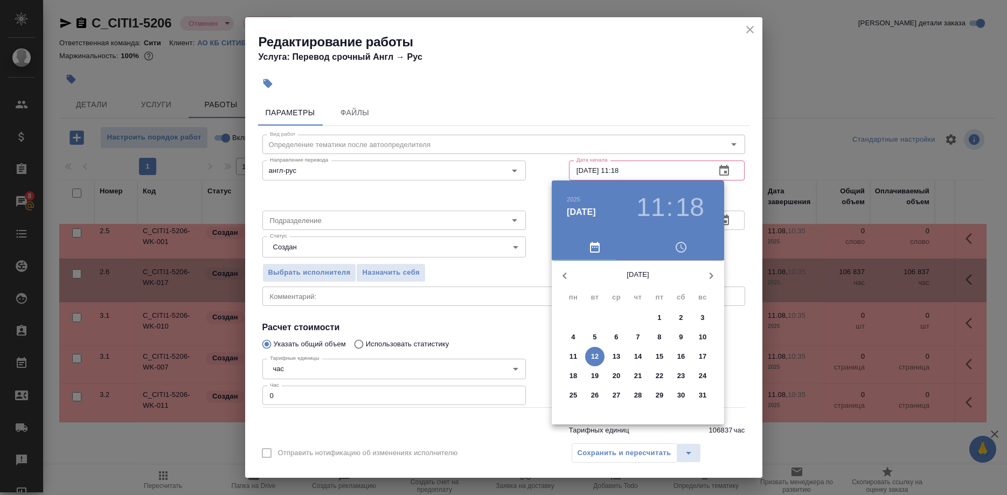
click at [570, 356] on p "11" at bounding box center [573, 356] width 8 height 11
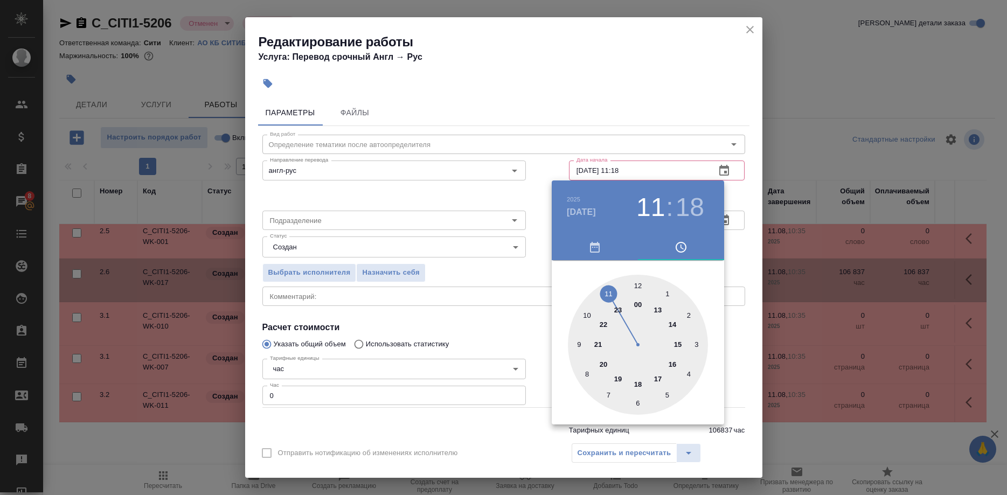
click at [584, 114] on div at bounding box center [503, 247] width 1007 height 495
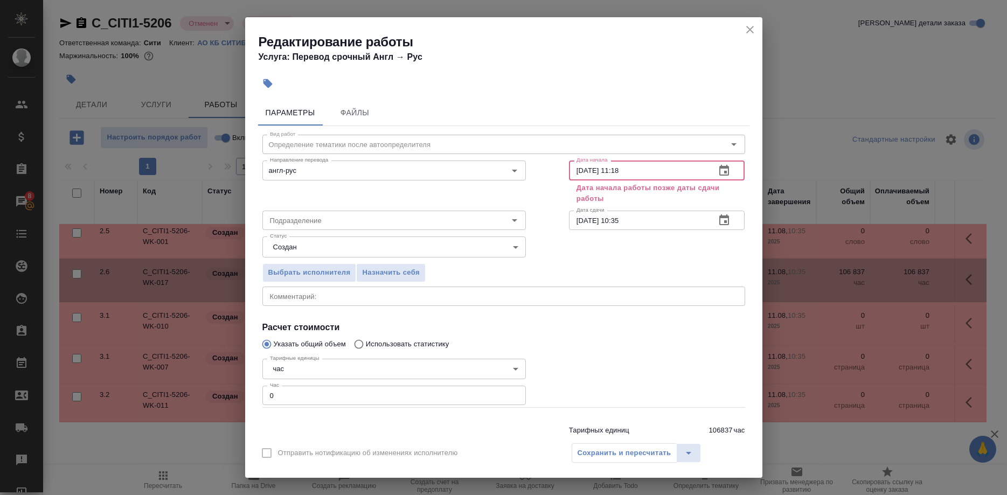
click at [611, 168] on input "11.08.2025 11:18" at bounding box center [638, 169] width 138 height 19
drag, startPoint x: 608, startPoint y: 169, endPoint x: 675, endPoint y: 169, distance: 66.8
click at [675, 169] on input "11.08.2025 11:18" at bounding box center [638, 169] width 138 height 19
click at [619, 450] on div "Сохранить и пересчитать" at bounding box center [636, 452] width 130 height 19
click at [661, 169] on input "11.08.2025 10:18" at bounding box center [638, 169] width 138 height 19
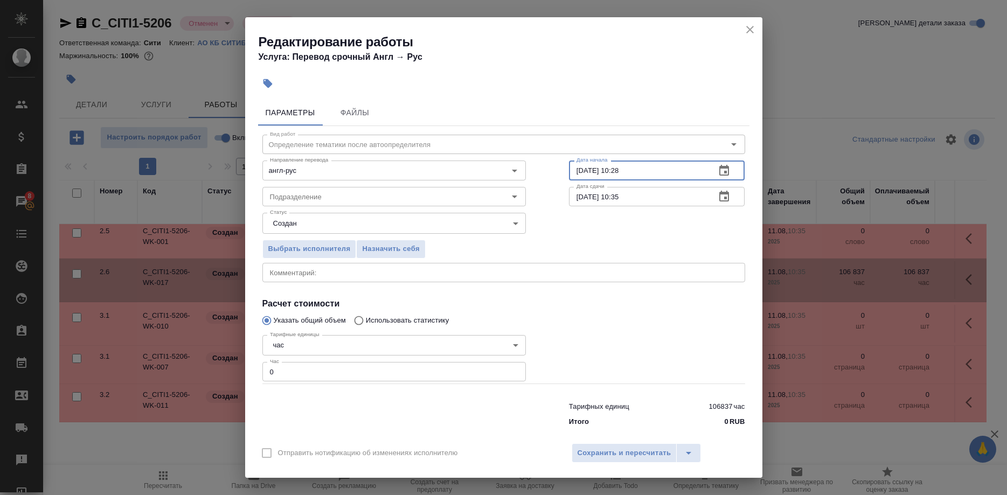
type input "11.08.2025 10:28"
click at [651, 238] on div "Выбрать исполнителя Назначить себя" at bounding box center [504, 247] width 526 height 66
click at [595, 447] on span "Сохранить и пересчитать" at bounding box center [624, 453] width 94 height 12
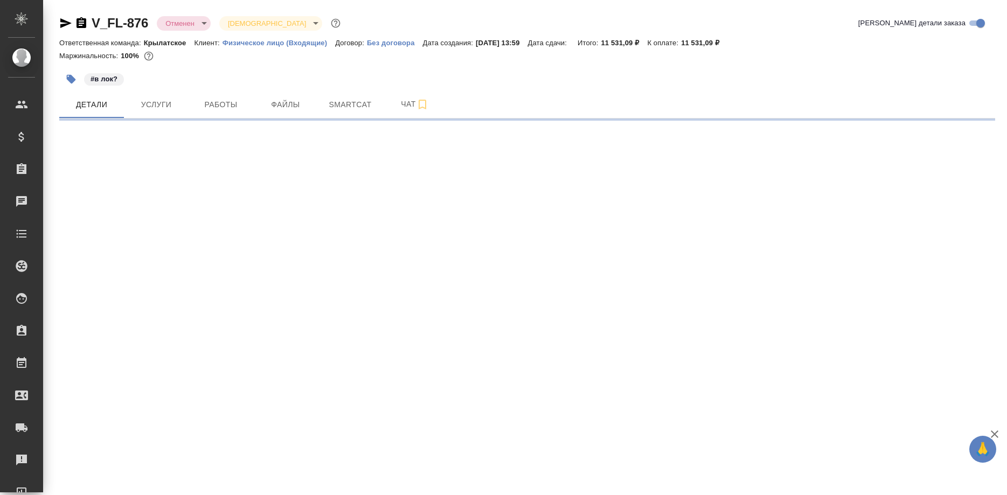
select select "RU"
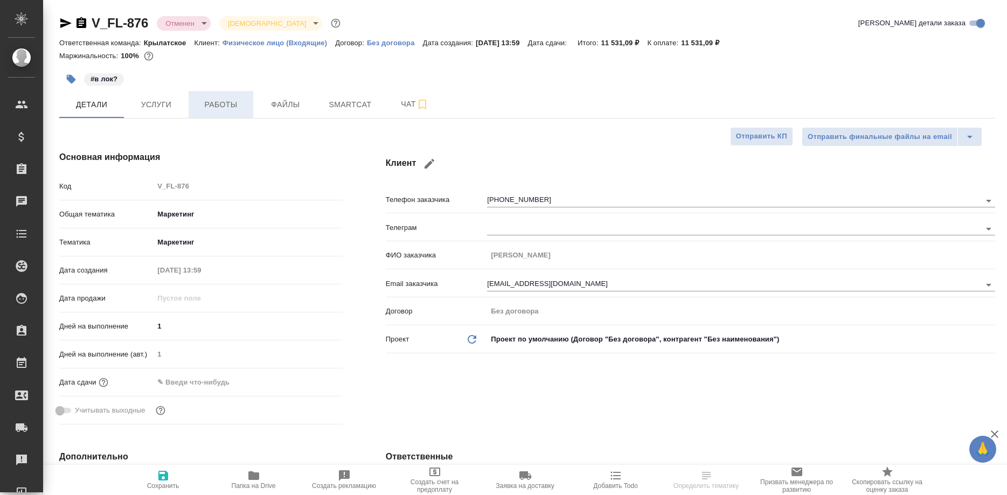
type textarea "x"
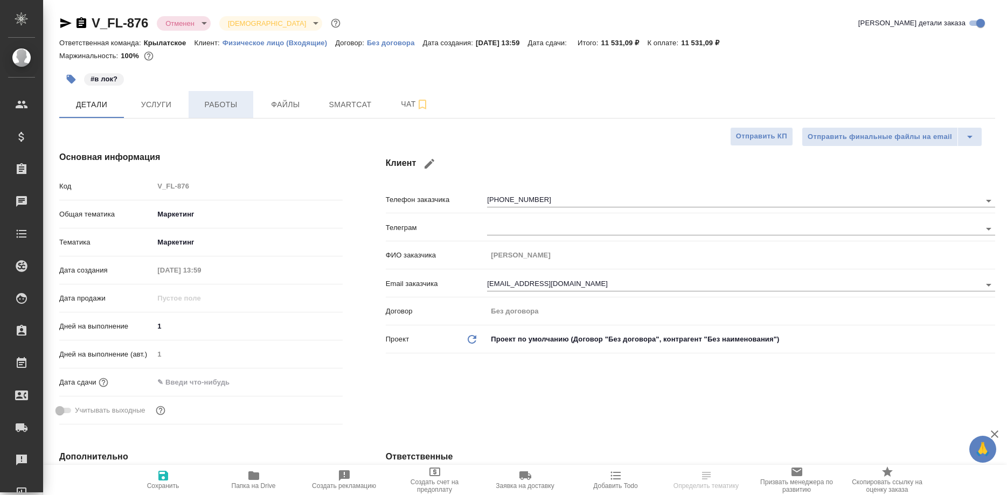
type textarea "x"
click at [222, 109] on span "Работы" at bounding box center [221, 104] width 52 height 13
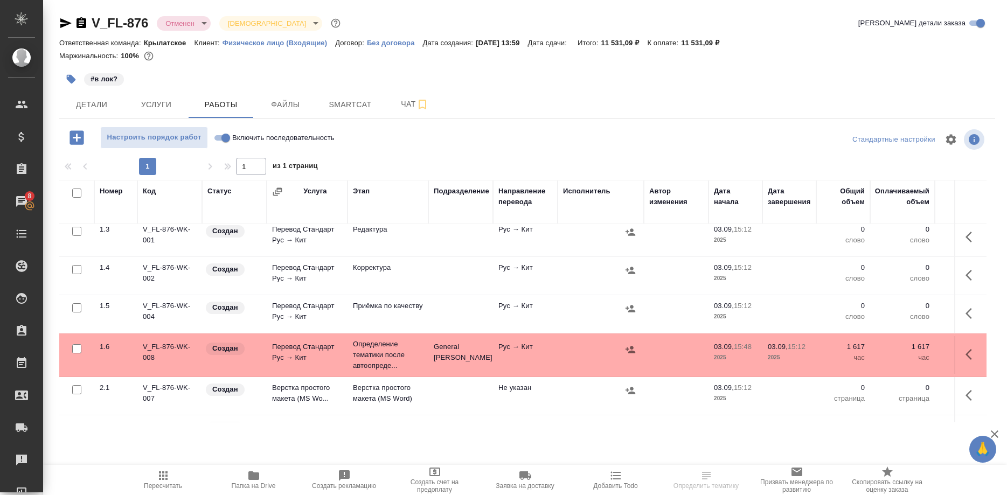
scroll to position [110, 0]
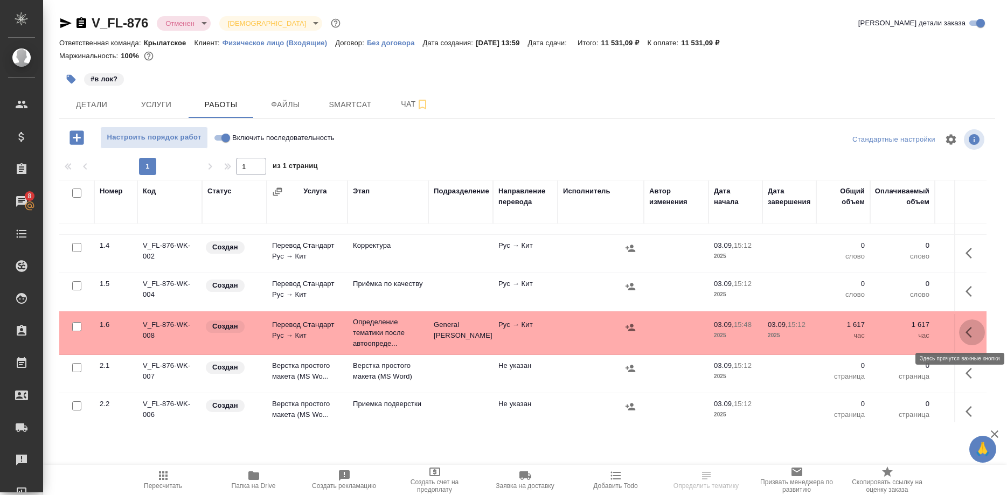
click at [964, 334] on button "button" at bounding box center [972, 332] width 26 height 26
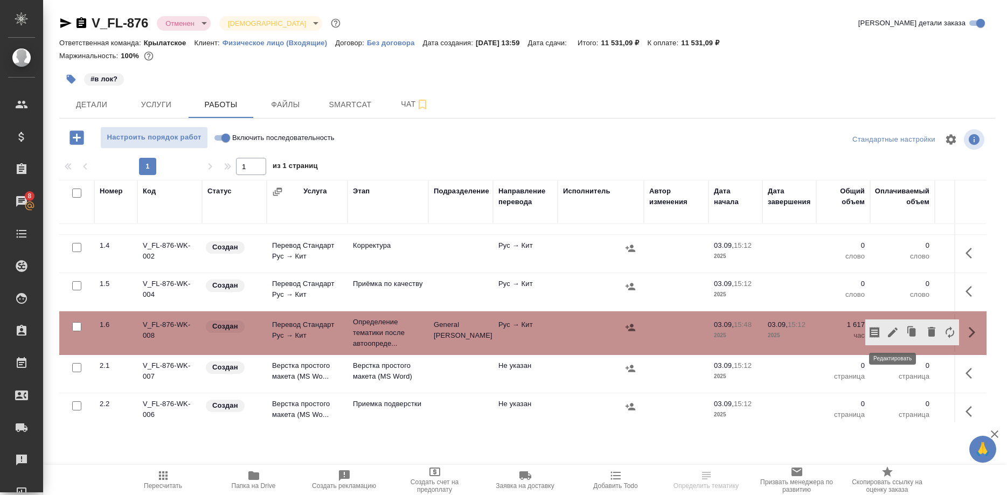
click at [885, 331] on button "button" at bounding box center [892, 332] width 18 height 26
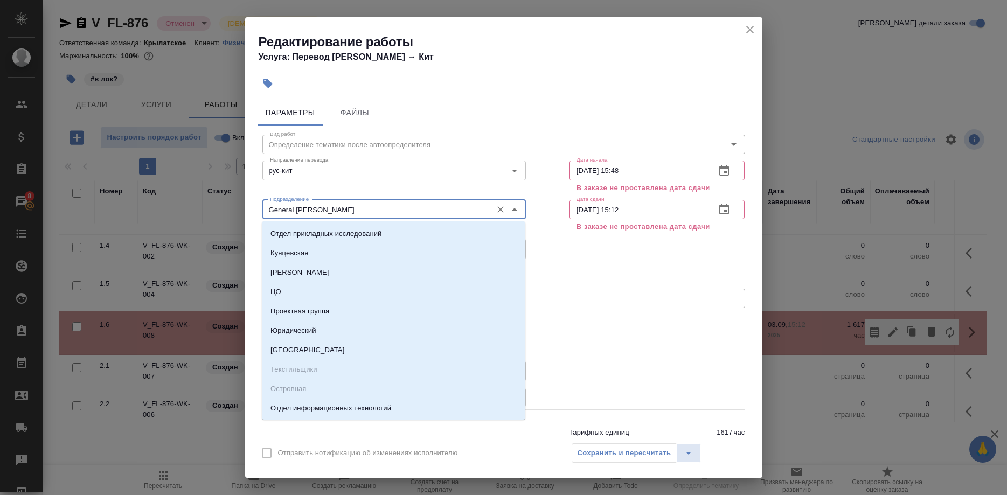
drag, startPoint x: 325, startPoint y: 208, endPoint x: 205, endPoint y: 208, distance: 120.6
click at [266, 208] on input "General [PERSON_NAME]" at bounding box center [376, 209] width 221 height 13
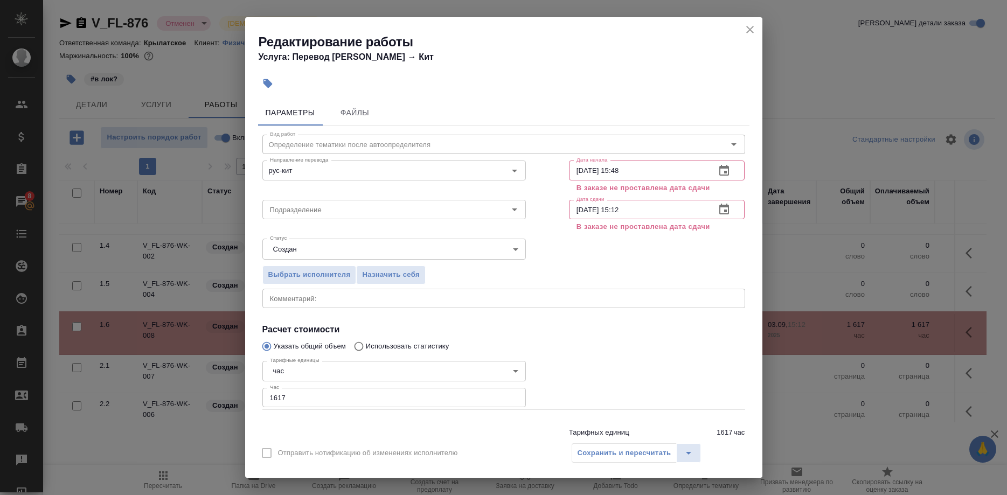
drag, startPoint x: 580, startPoint y: 291, endPoint x: 550, endPoint y: 356, distance: 71.6
click at [580, 294] on div "x Комментарий:" at bounding box center [503, 298] width 483 height 19
drag, startPoint x: 374, startPoint y: 390, endPoint x: 189, endPoint y: 390, distance: 184.7
click at [262, 390] on input "1617" at bounding box center [393, 397] width 263 height 19
type input "0"
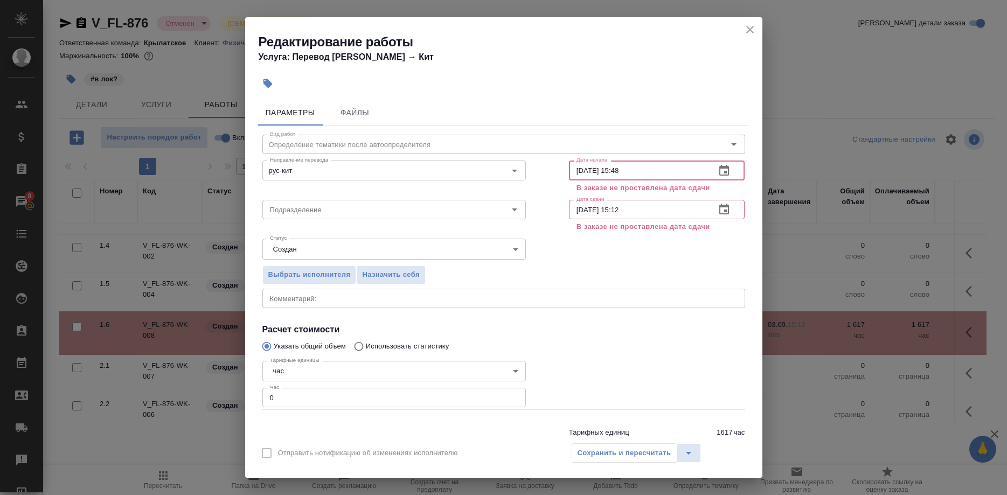
click at [643, 170] on input "[DATE] 15:48" at bounding box center [638, 169] width 138 height 19
click at [614, 172] on input "[DATE] 15:48" at bounding box center [638, 169] width 138 height 19
click at [639, 168] on input "[DATE] 14:48" at bounding box center [638, 169] width 138 height 19
type input "[DATE] 15:20"
click at [637, 206] on input "[DATE] 15:12" at bounding box center [638, 209] width 138 height 19
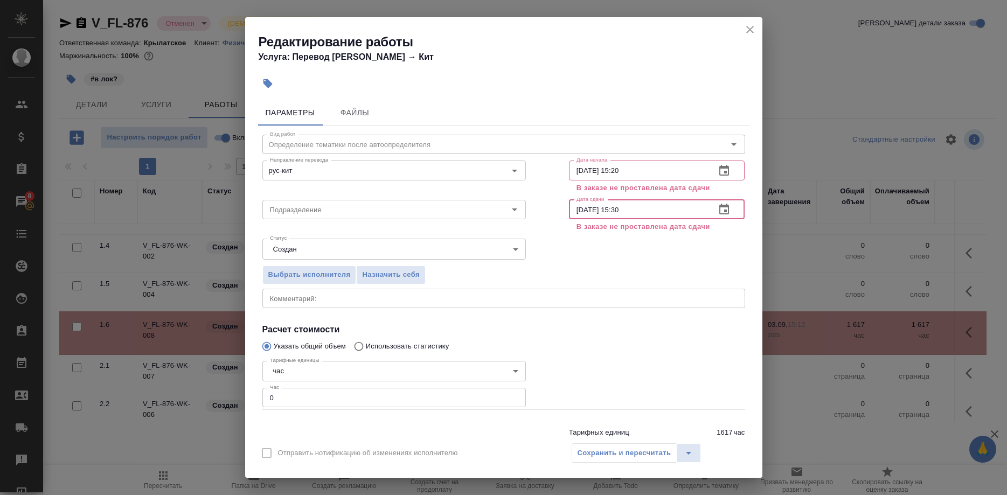
type input "[DATE] 15:30"
click at [626, 249] on div "Выбрать исполнителя Назначить себя" at bounding box center [504, 273] width 526 height 66
click at [592, 451] on div "Сохранить и пересчитать" at bounding box center [636, 452] width 130 height 19
click at [741, 27] on div "Редактирование работы Услуга: Перевод [PERSON_NAME] → Кит" at bounding box center [503, 44] width 517 height 54
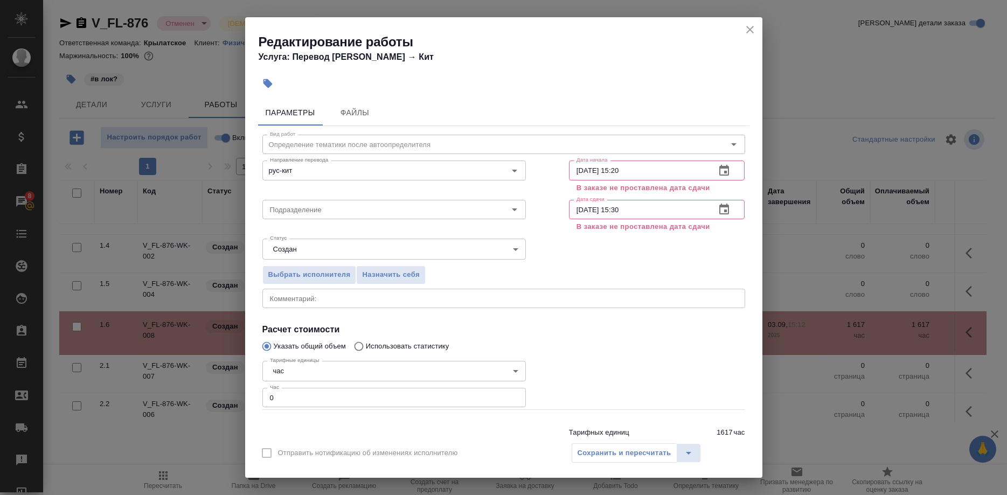
click at [746, 30] on icon "close" at bounding box center [749, 29] width 13 height 13
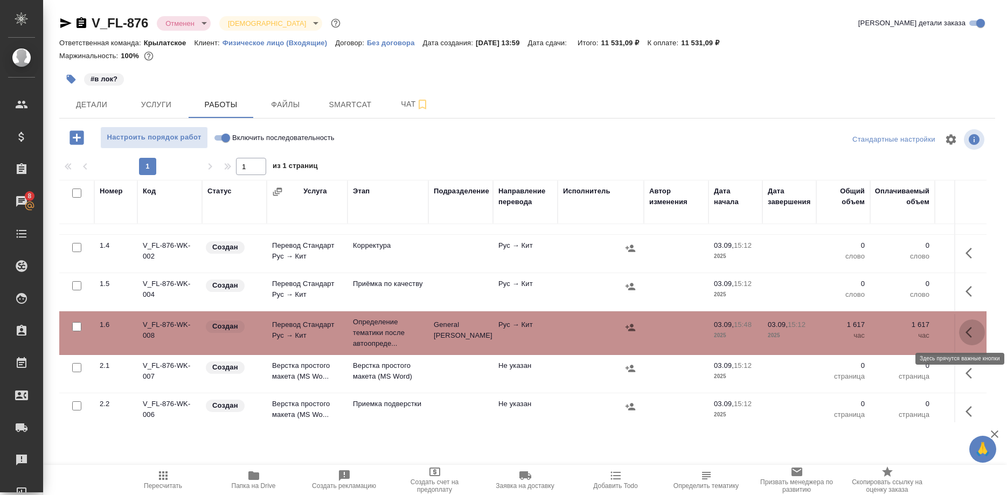
click at [963, 331] on button "button" at bounding box center [972, 332] width 26 height 26
click at [630, 204] on div "Исполнитель" at bounding box center [600, 202] width 75 height 32
click at [163, 109] on span "Услуги" at bounding box center [156, 104] width 52 height 13
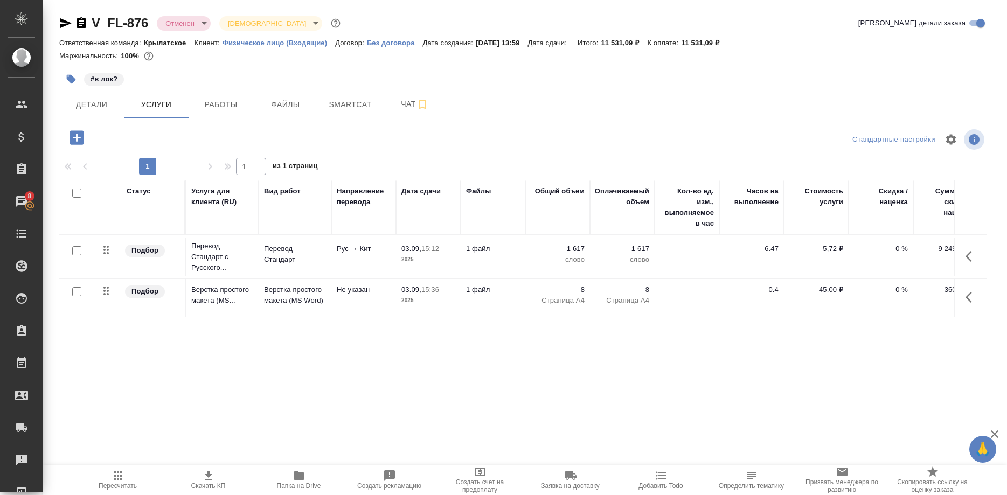
click at [966, 257] on icon "button" at bounding box center [971, 256] width 13 height 13
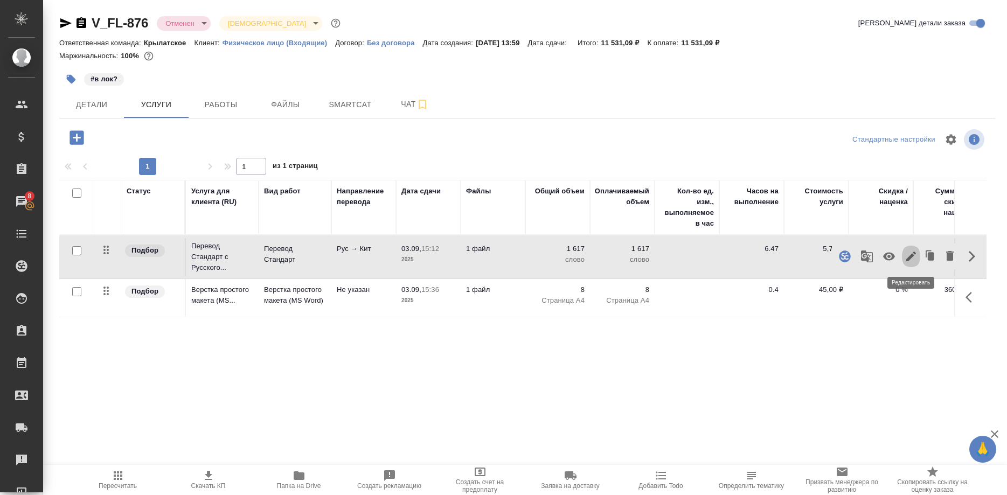
click at [908, 258] on icon "button" at bounding box center [911, 257] width 10 height 10
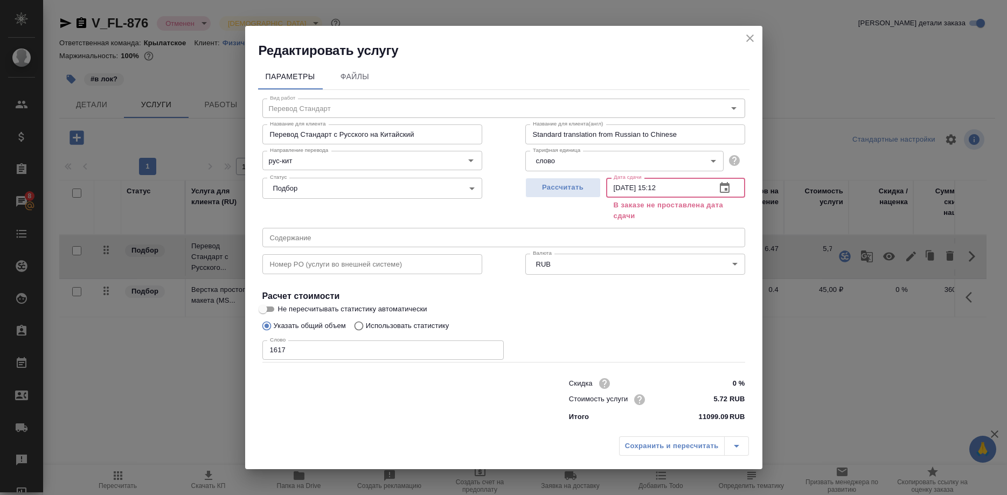
click at [673, 197] on input "[DATE] 15:12" at bounding box center [656, 187] width 101 height 19
click at [716, 198] on button "button" at bounding box center [724, 188] width 26 height 26
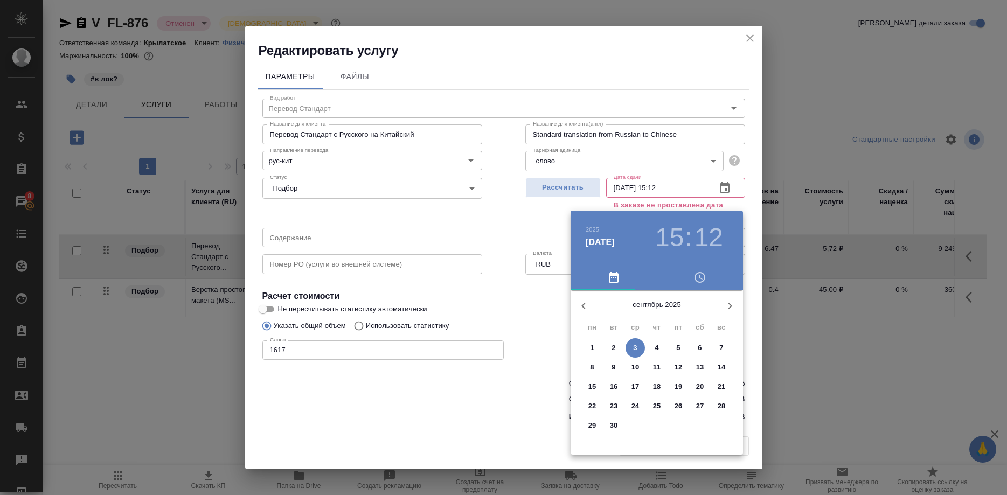
click at [676, 347] on span "5" at bounding box center [677, 348] width 19 height 11
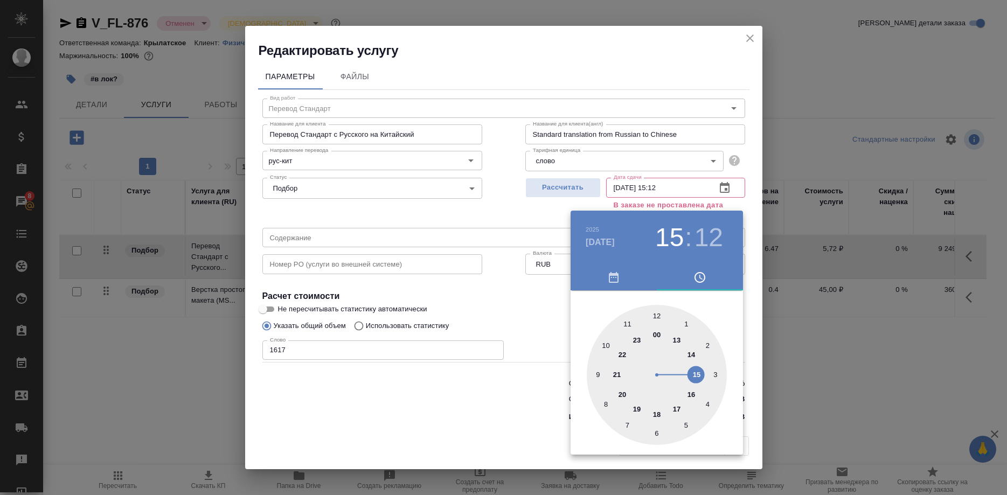
click at [531, 407] on div at bounding box center [503, 247] width 1007 height 495
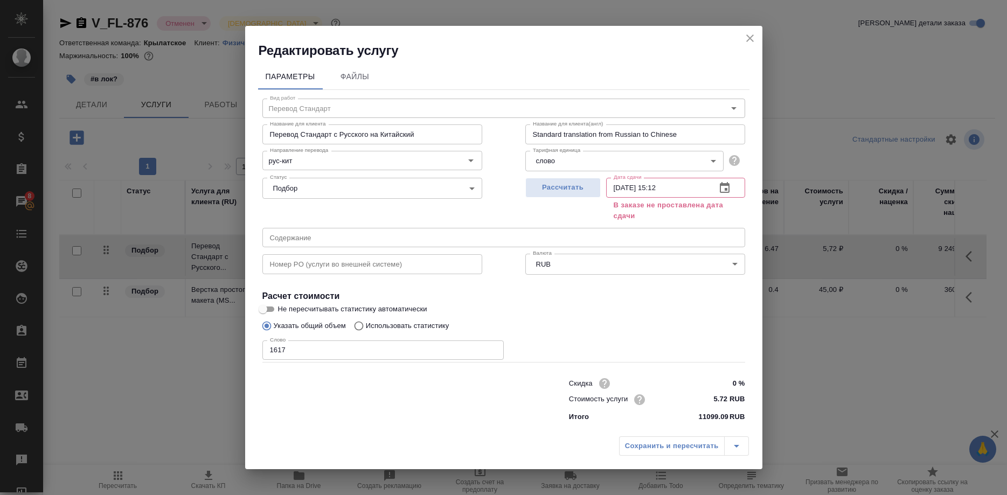
click at [641, 436] on div "Сохранить и пересчитать" at bounding box center [684, 445] width 130 height 19
click at [649, 436] on div "Сохранить и пересчитать" at bounding box center [684, 445] width 130 height 19
click at [660, 436] on div "Сохранить и пересчитать" at bounding box center [684, 445] width 130 height 19
click at [701, 436] on div "Сохранить и пересчитать" at bounding box center [684, 445] width 130 height 19
click at [573, 194] on span "Рассчитать" at bounding box center [563, 188] width 64 height 12
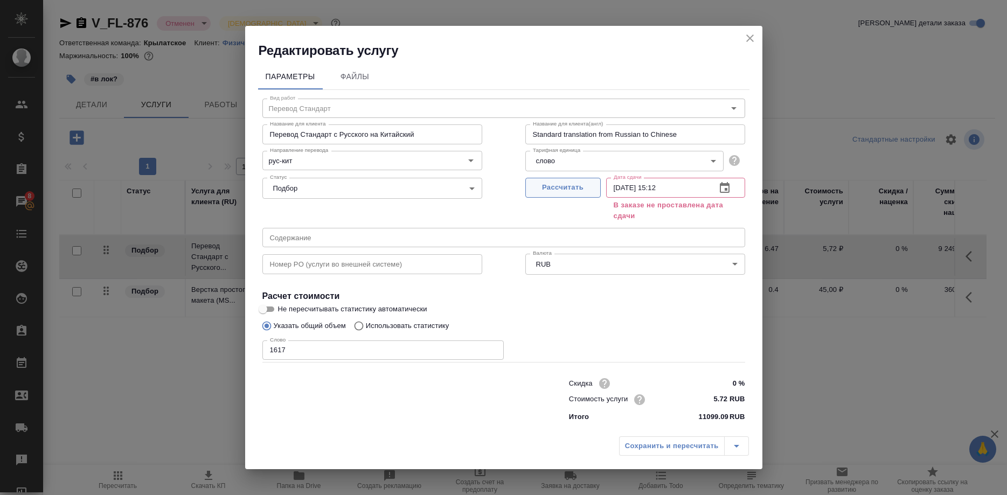
type input "[DATE] 15:24"
click at [646, 436] on div "Сохранить и пересчитать" at bounding box center [684, 445] width 130 height 19
click at [739, 50] on div "Редактировать услугу" at bounding box center [503, 42] width 517 height 33
click at [747, 42] on icon "close" at bounding box center [750, 38] width 8 height 8
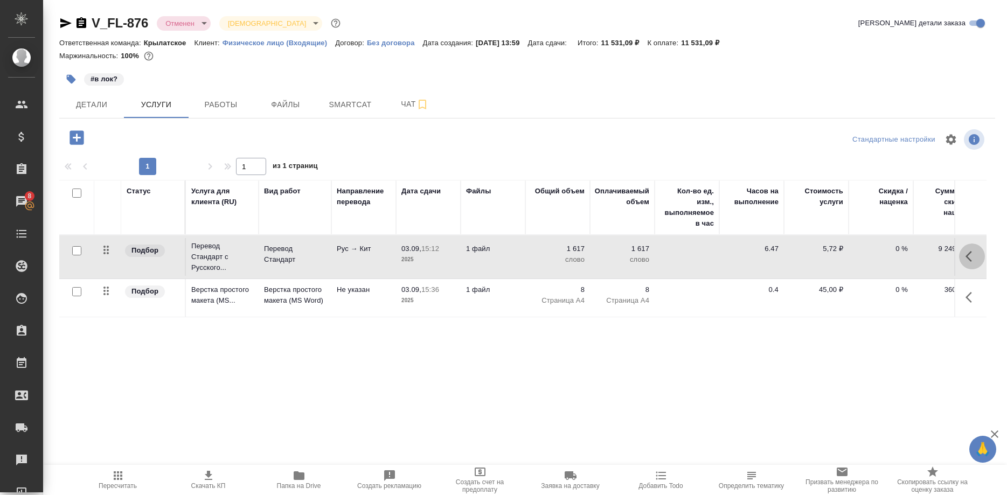
click at [964, 258] on button "button" at bounding box center [972, 256] width 26 height 26
click at [900, 256] on button "button" at bounding box center [889, 256] width 26 height 26
click at [887, 257] on icon "button" at bounding box center [888, 256] width 13 height 13
click at [902, 255] on div at bounding box center [930, 256] width 57 height 26
click at [906, 259] on icon "button" at bounding box center [910, 256] width 13 height 13
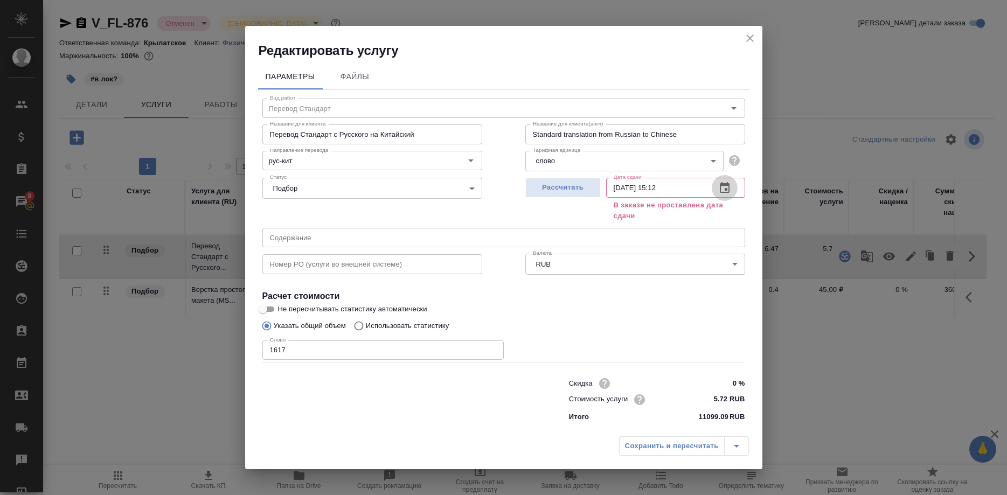
click at [720, 193] on icon "button" at bounding box center [725, 187] width 10 height 11
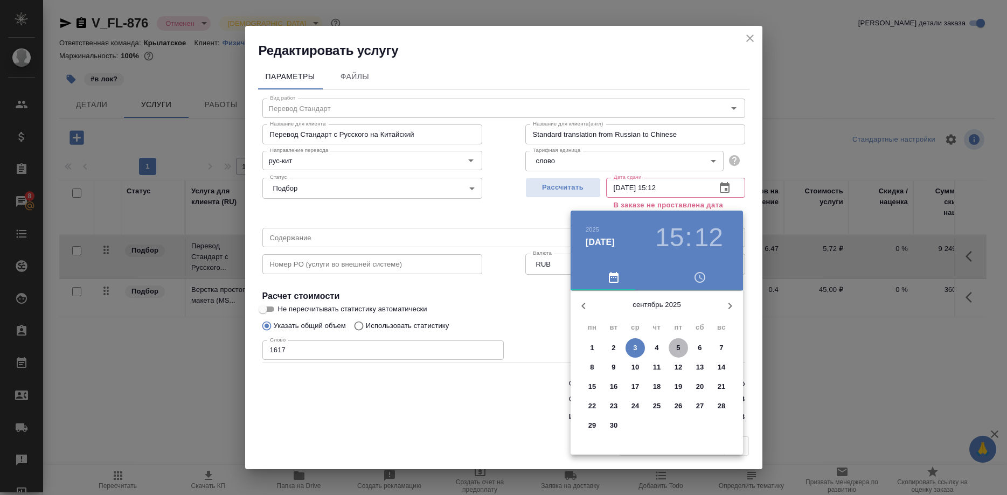
click at [676, 346] on span "5" at bounding box center [677, 348] width 19 height 11
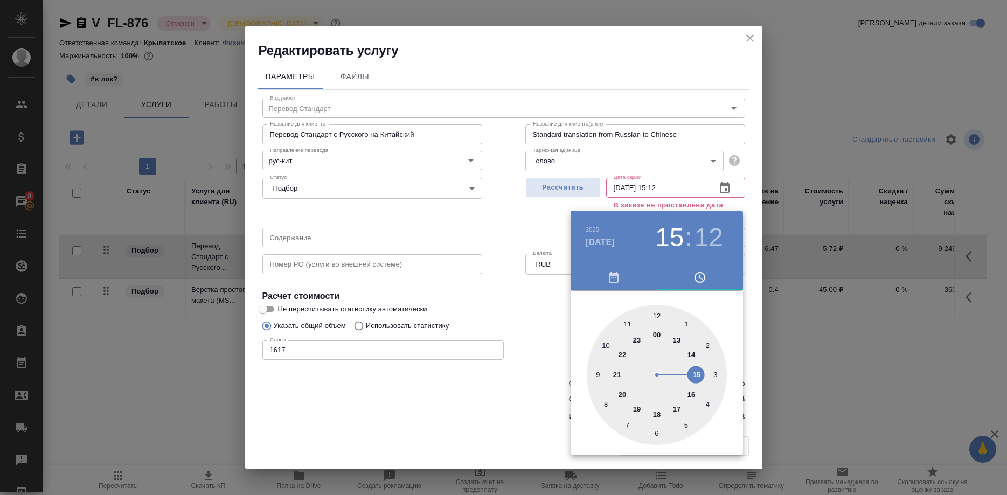
click at [549, 247] on div at bounding box center [503, 247] width 1007 height 495
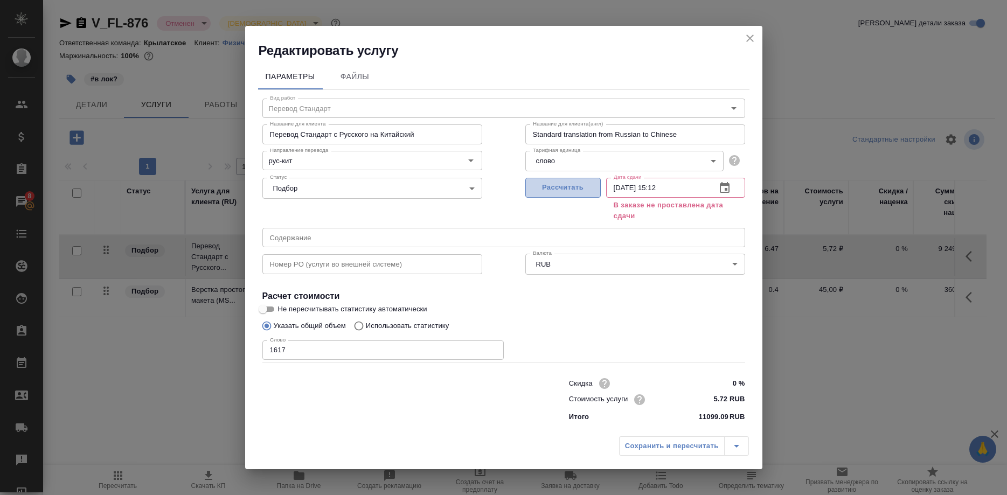
click at [565, 194] on span "Рассчитать" at bounding box center [563, 188] width 64 height 12
type input "[DATE] 15:25"
click at [647, 436] on div "Сохранить и пересчитать" at bounding box center [684, 445] width 130 height 19
click at [742, 48] on div "Редактировать услугу" at bounding box center [503, 42] width 517 height 33
click at [747, 45] on icon "close" at bounding box center [749, 38] width 13 height 13
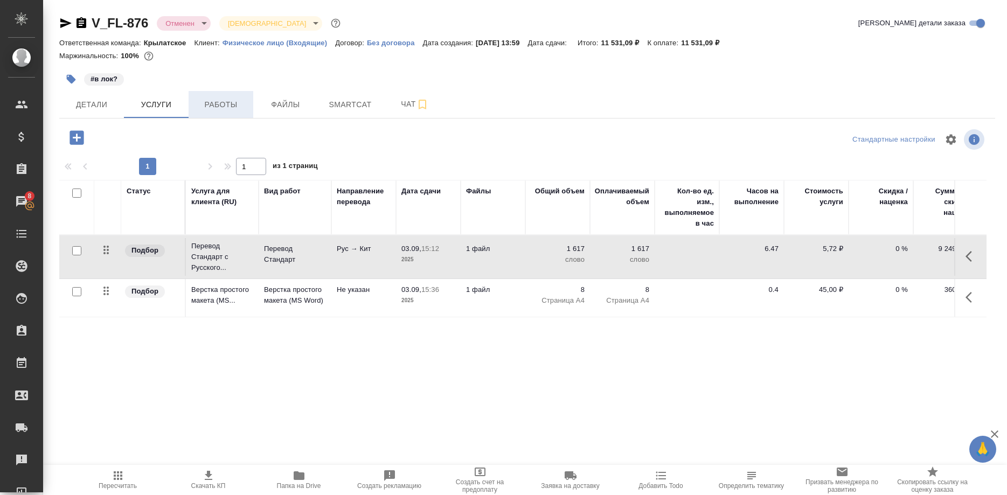
click at [213, 96] on button "Работы" at bounding box center [221, 104] width 65 height 27
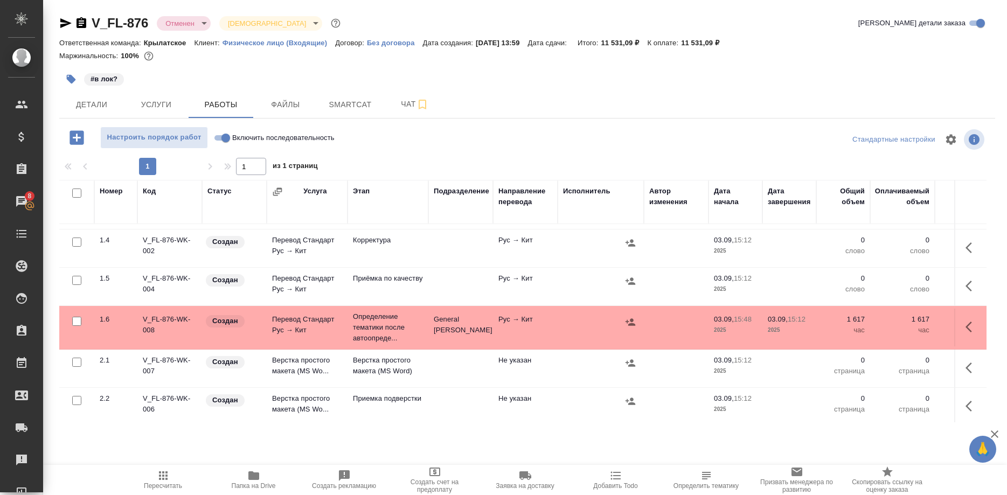
scroll to position [119, 0]
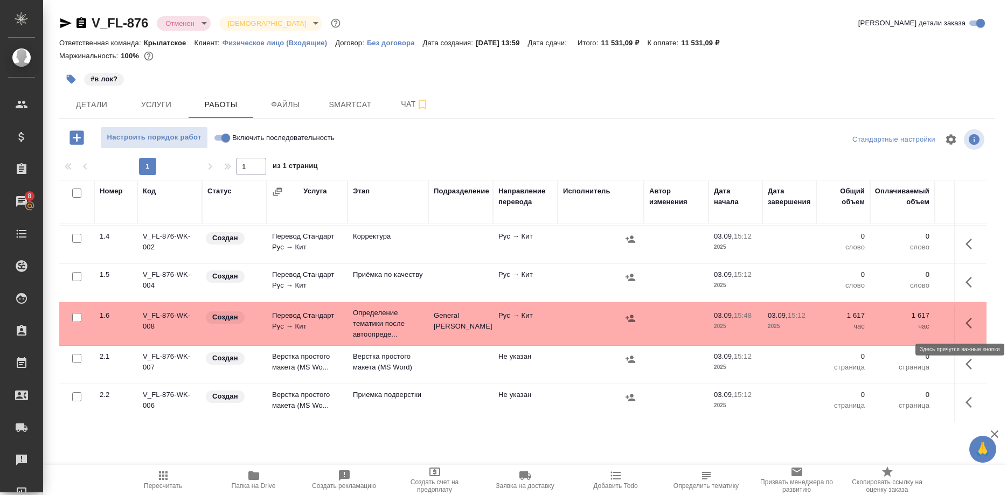
click at [964, 322] on button "button" at bounding box center [972, 323] width 26 height 26
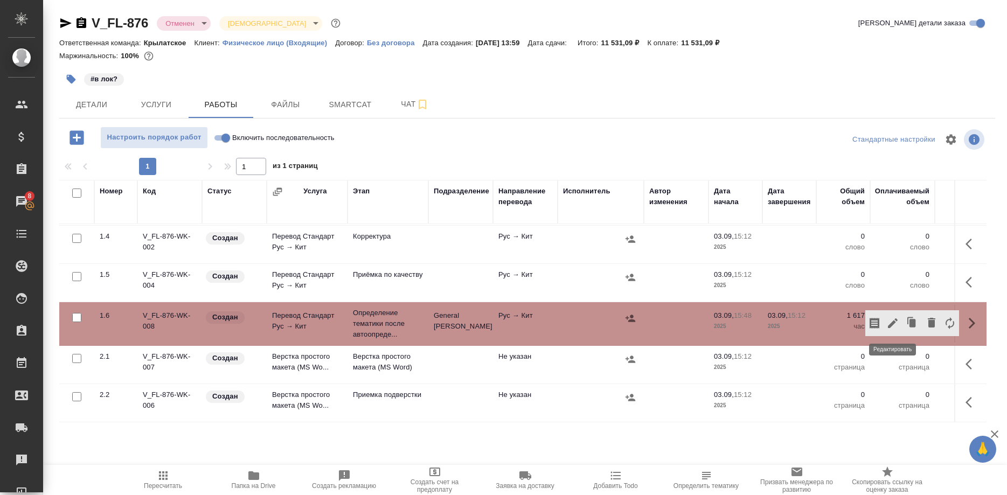
click at [892, 325] on icon "button" at bounding box center [893, 323] width 10 height 10
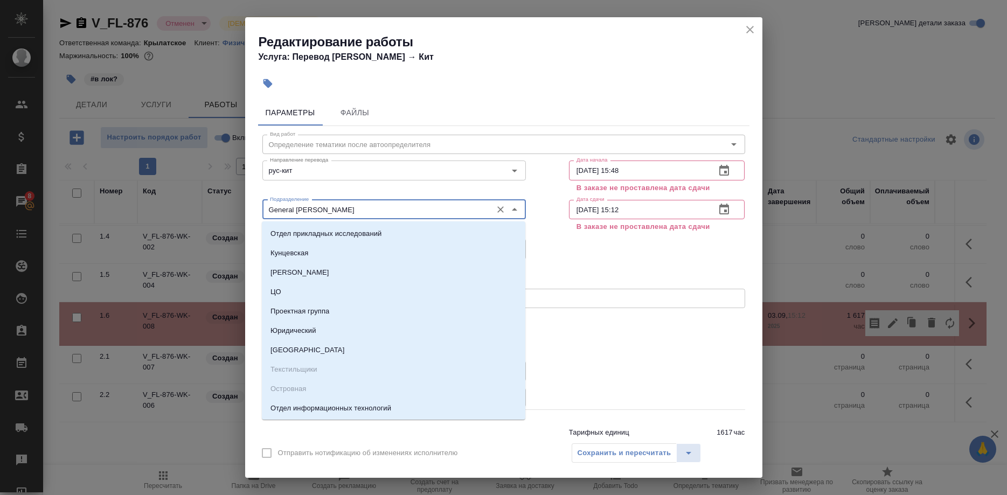
click at [266, 211] on input "General [PERSON_NAME]" at bounding box center [376, 209] width 221 height 13
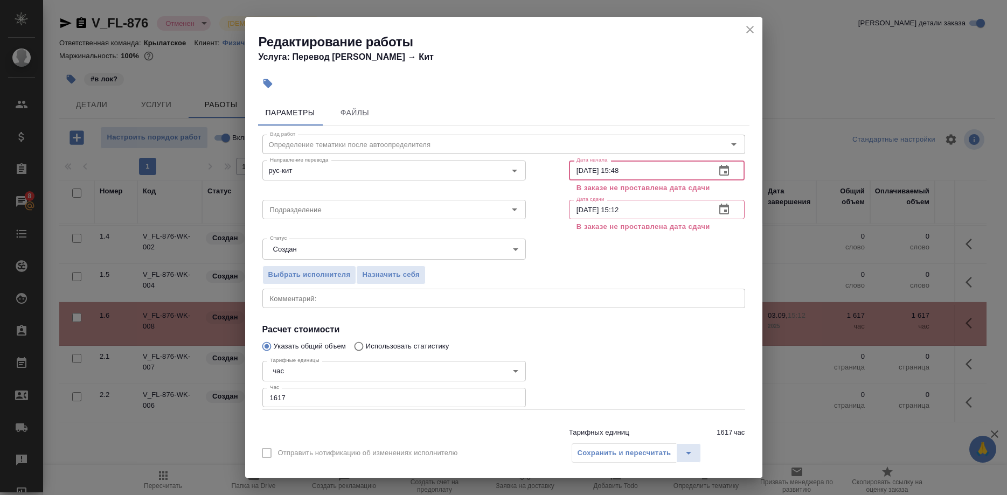
click at [650, 167] on input "[DATE] 15:48" at bounding box center [638, 169] width 138 height 19
type input "[DATE] 15:05"
click at [644, 247] on div "Выбрать исполнителя Назначить себя" at bounding box center [504, 273] width 526 height 66
click at [611, 456] on div "Сохранить и пересчитать" at bounding box center [636, 452] width 130 height 19
drag, startPoint x: 386, startPoint y: 380, endPoint x: 182, endPoint y: 386, distance: 203.7
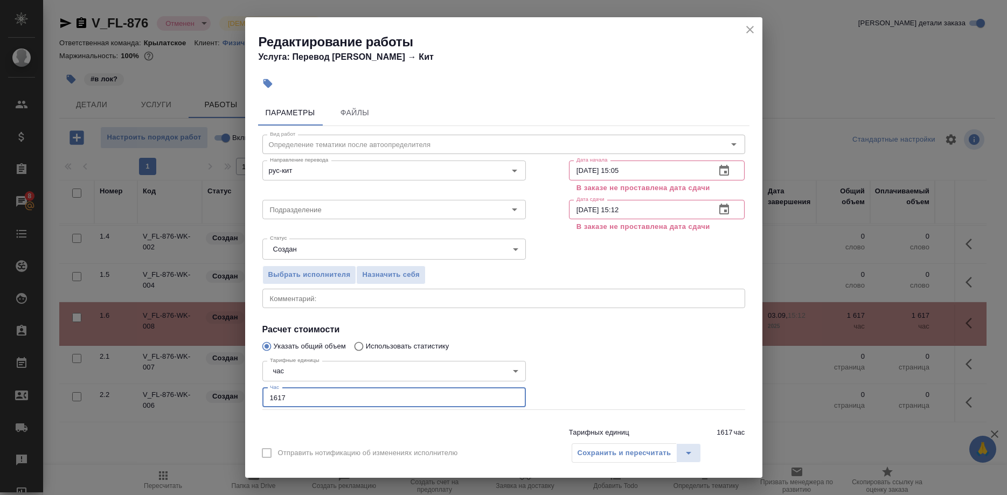
click at [262, 388] on input "1617" at bounding box center [393, 397] width 263 height 19
type input "0"
click at [600, 454] on div "Сохранить и пересчитать" at bounding box center [636, 452] width 130 height 19
click at [743, 26] on button "close" at bounding box center [750, 30] width 16 height 16
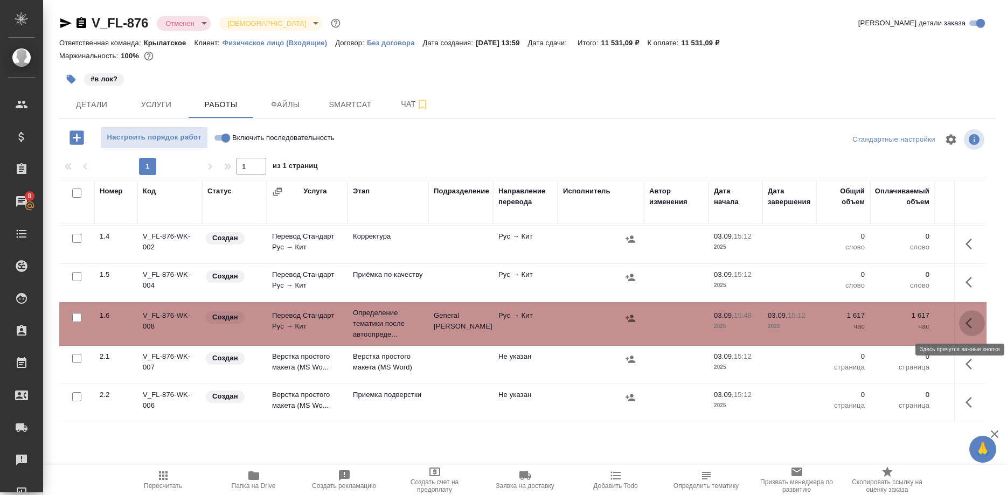
click at [964, 325] on button "button" at bounding box center [972, 323] width 26 height 26
click at [927, 323] on icon "button" at bounding box center [931, 322] width 13 height 13
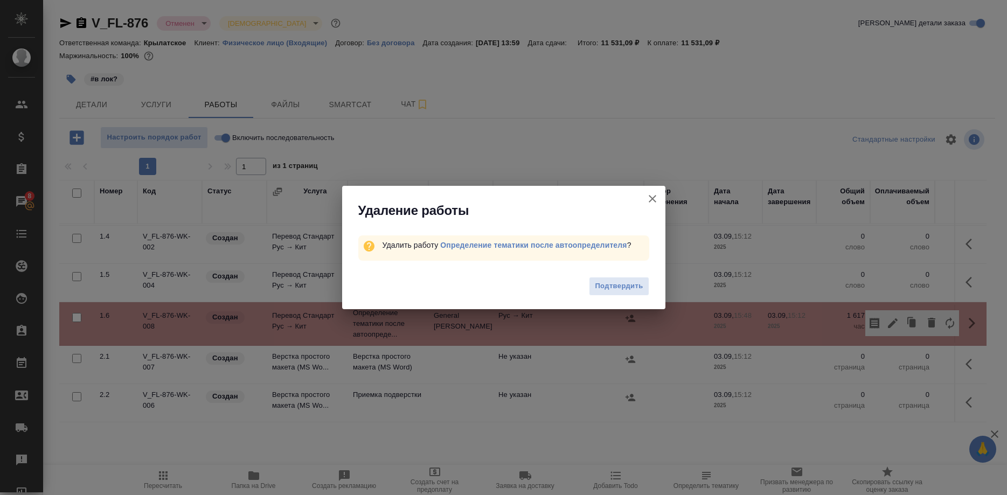
drag, startPoint x: 596, startPoint y: 277, endPoint x: 604, endPoint y: 284, distance: 10.3
click at [597, 278] on button "Подтвердить" at bounding box center [619, 286] width 60 height 19
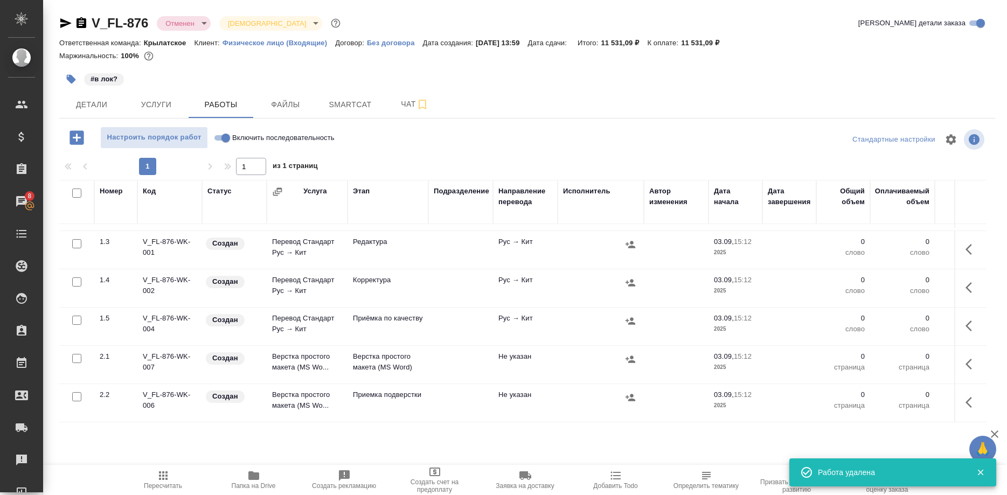
scroll to position [75, 0]
